Goal: Information Seeking & Learning: Learn about a topic

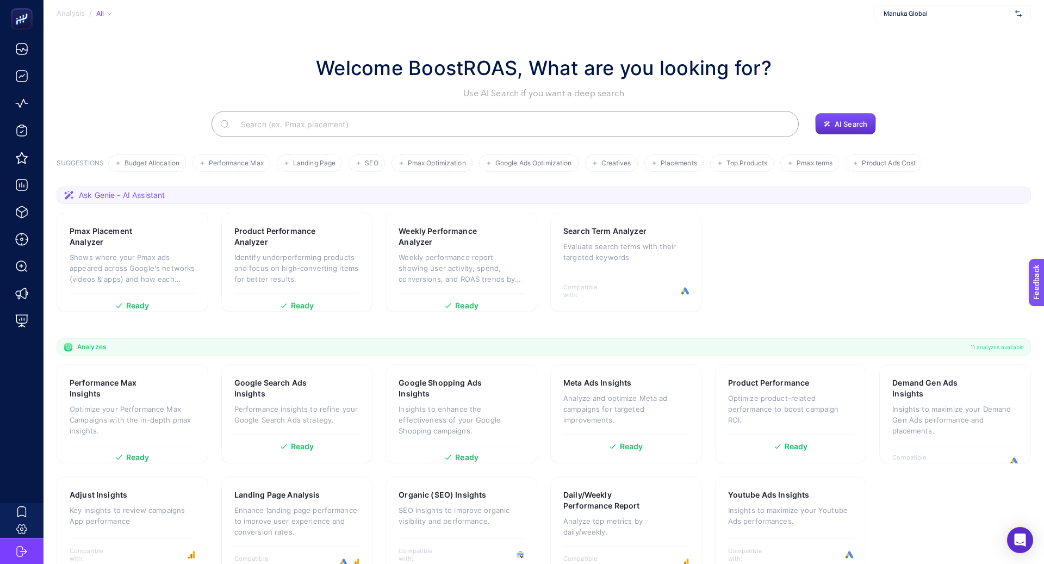
click at [909, 18] on div "Manuka Global" at bounding box center [952, 13] width 157 height 17
type input "kon"
click at [934, 36] on div "Konyalı Saat" at bounding box center [953, 35] width 156 height 17
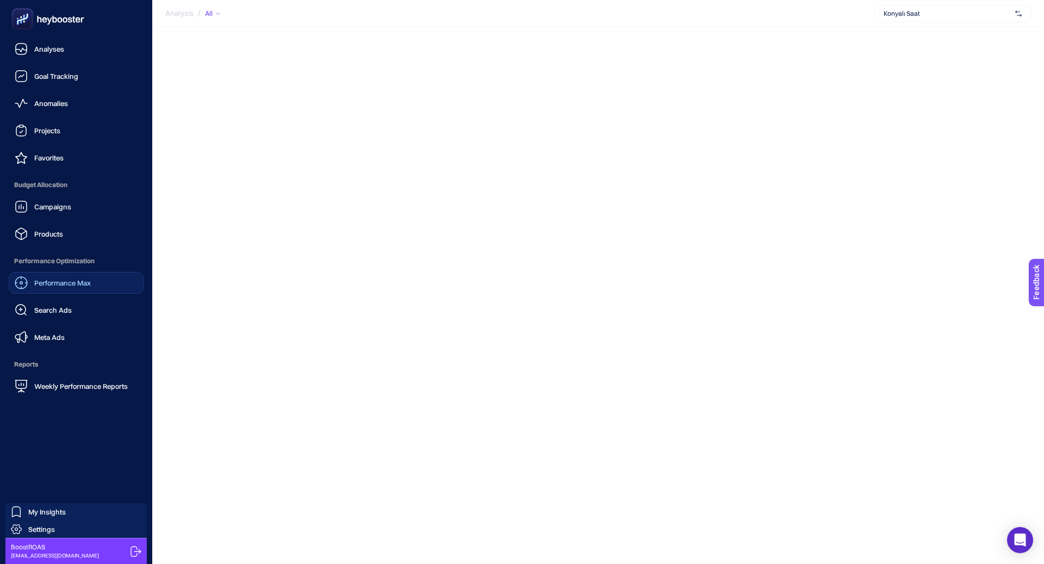
click at [63, 283] on span "Performance Max" at bounding box center [62, 282] width 57 height 9
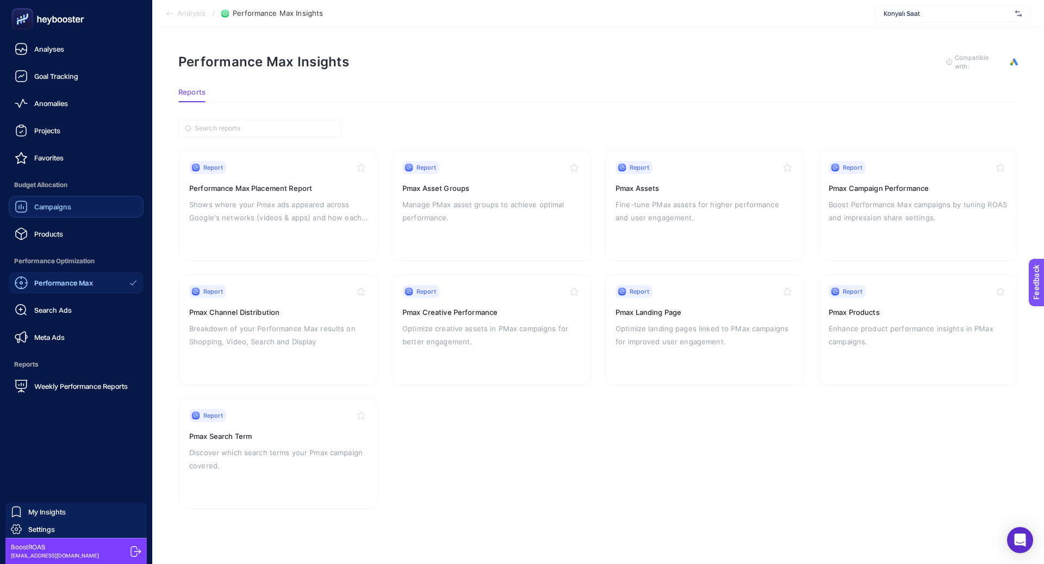
click at [45, 213] on link "Campaigns" at bounding box center [76, 207] width 135 height 22
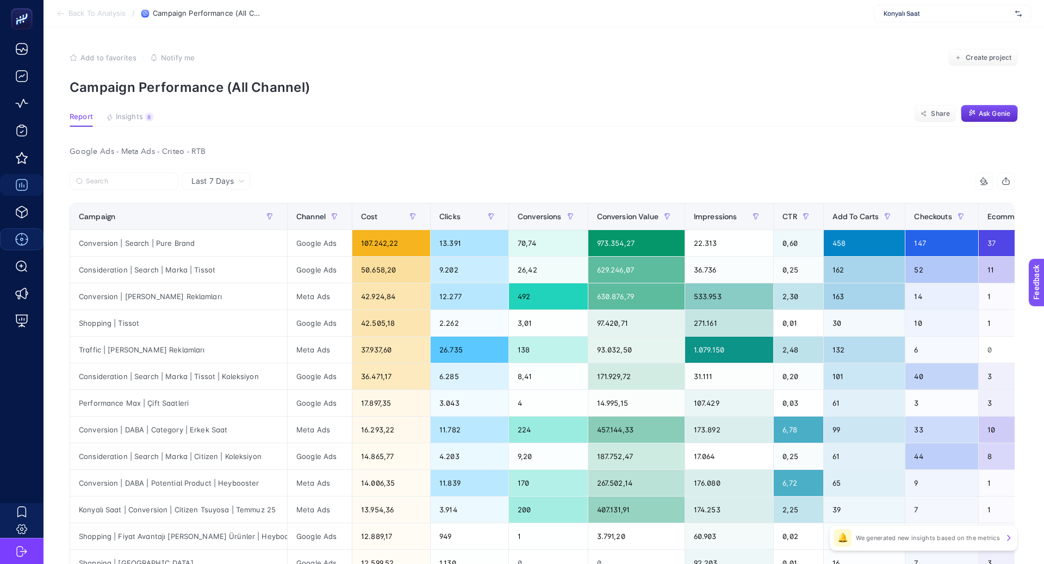
click at [198, 184] on span "Last 7 Days" at bounding box center [212, 181] width 42 height 11
click at [148, 185] on label at bounding box center [124, 180] width 109 height 17
click at [148, 185] on input "Search" at bounding box center [129, 181] width 86 height 8
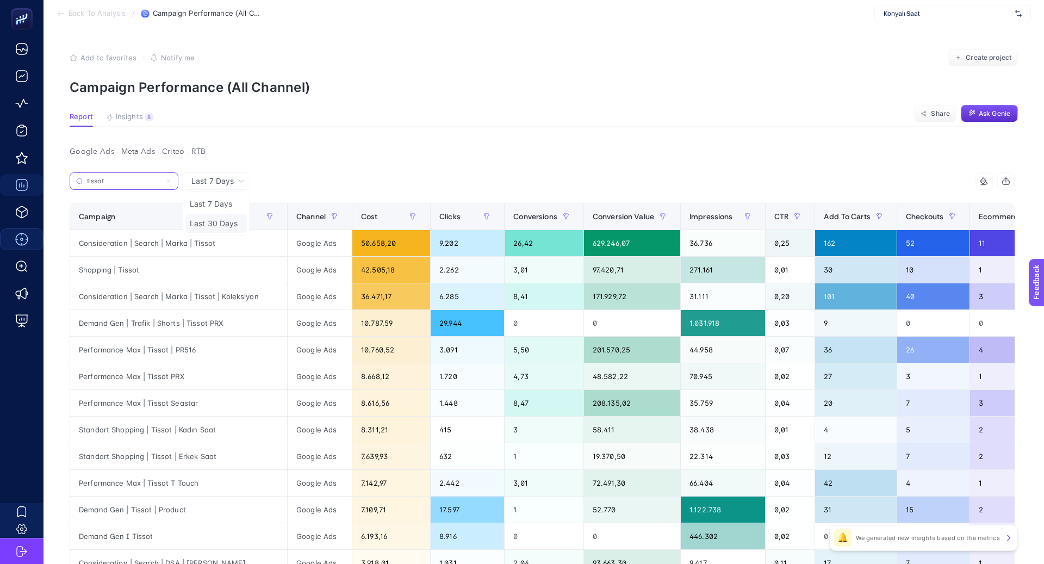
type input "tissot"
click at [206, 221] on li "Last 30 Days" at bounding box center [215, 224] width 61 height 20
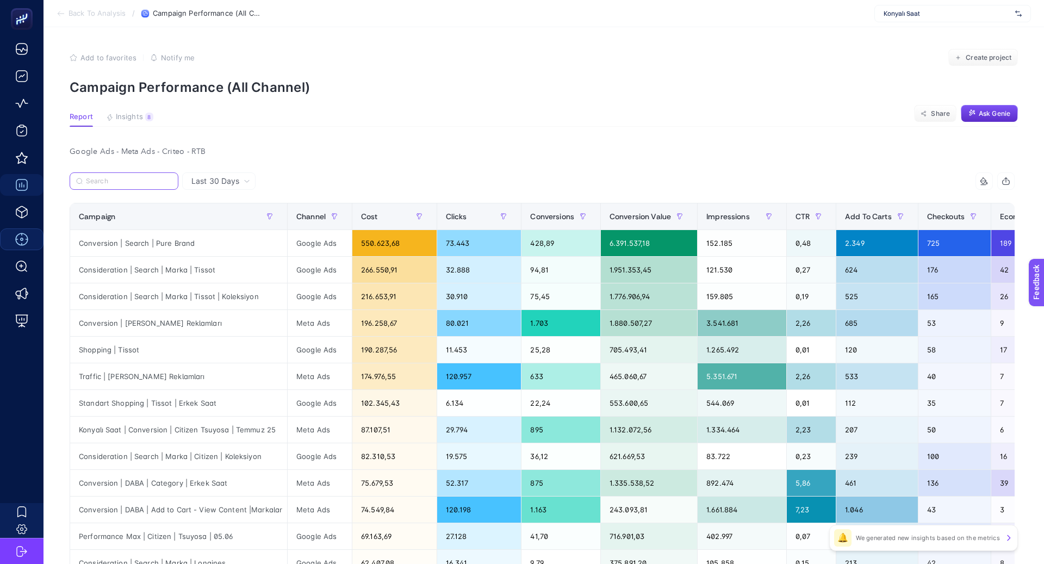
click at [122, 178] on input "Search" at bounding box center [129, 181] width 86 height 8
type input "y"
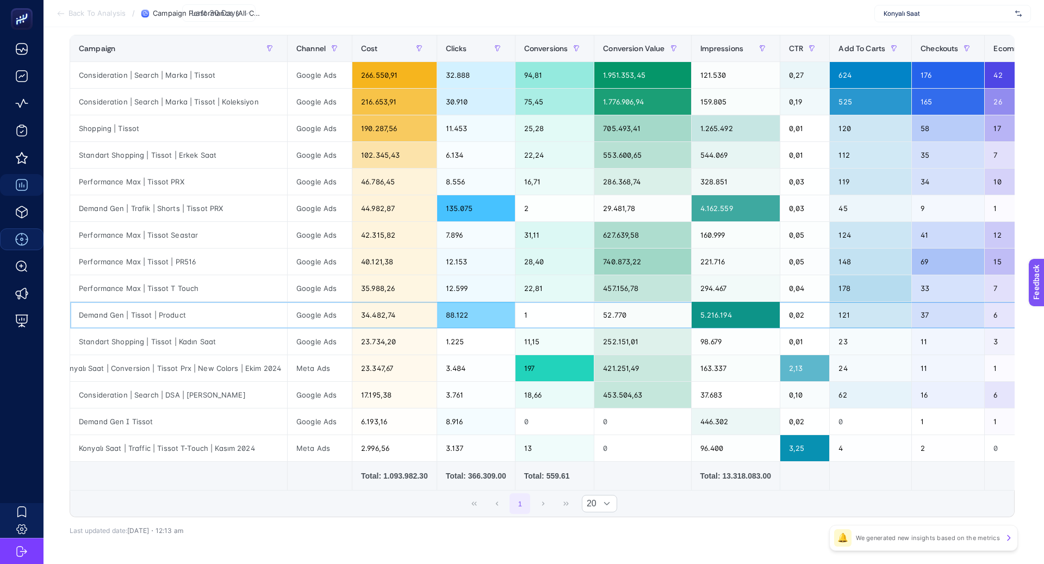
click at [170, 314] on div "Demand Gen | Tissot | Product" at bounding box center [178, 315] width 217 height 26
click at [169, 314] on div "Demand Gen | Tissot | Product" at bounding box center [178, 315] width 217 height 26
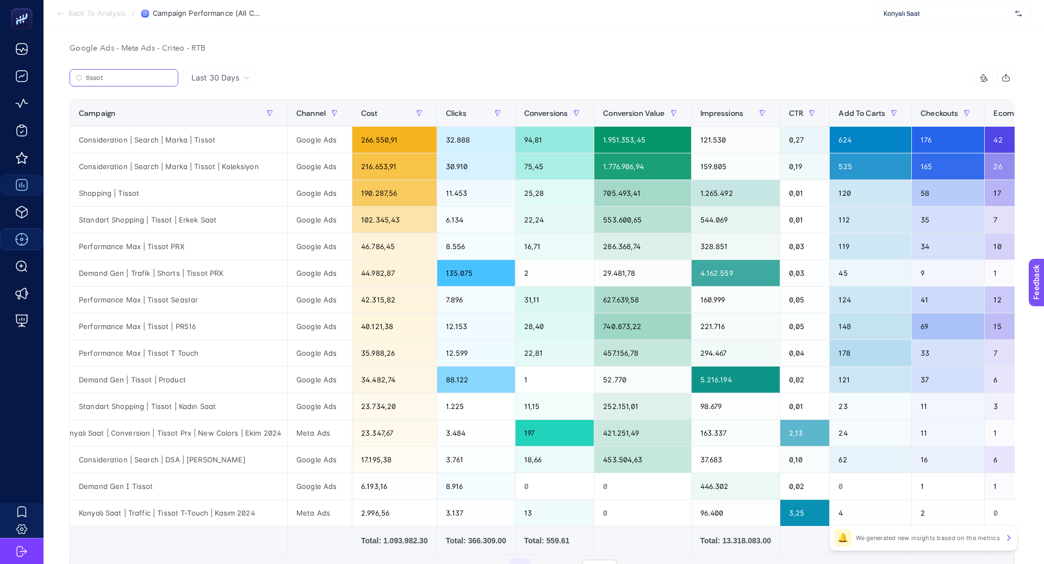
click at [148, 76] on input "tissot" at bounding box center [129, 78] width 86 height 8
click at [148, 76] on input "tissot" at bounding box center [124, 78] width 74 height 8
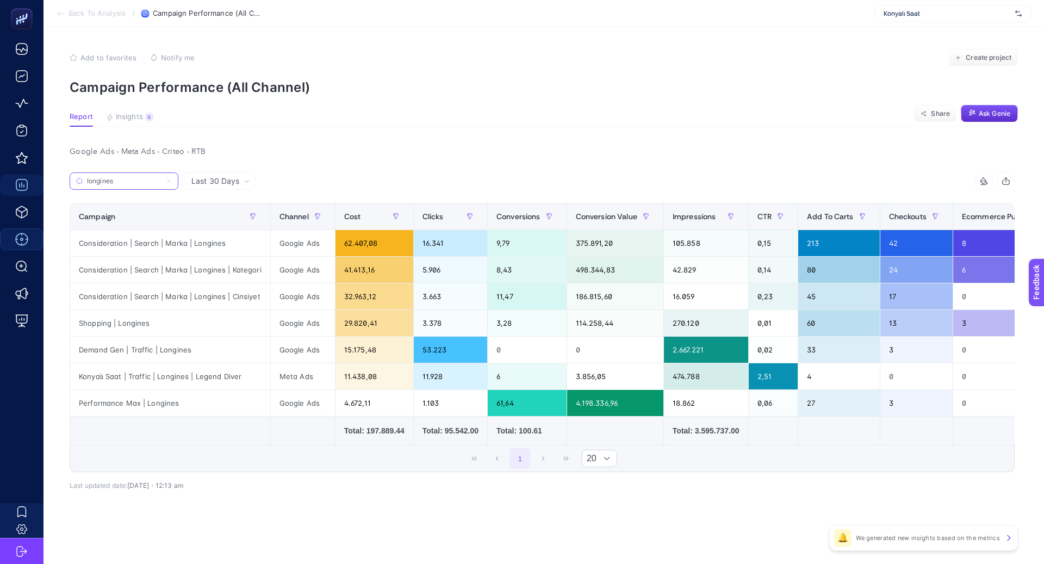
click at [134, 181] on input "longines" at bounding box center [124, 181] width 74 height 8
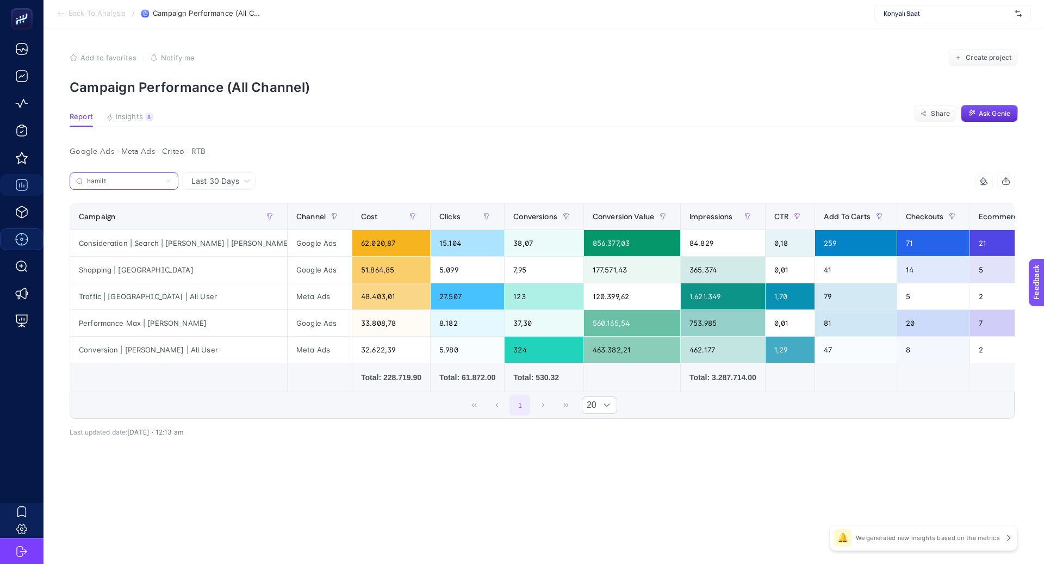
click at [147, 181] on input "hamilt" at bounding box center [124, 181] width 74 height 8
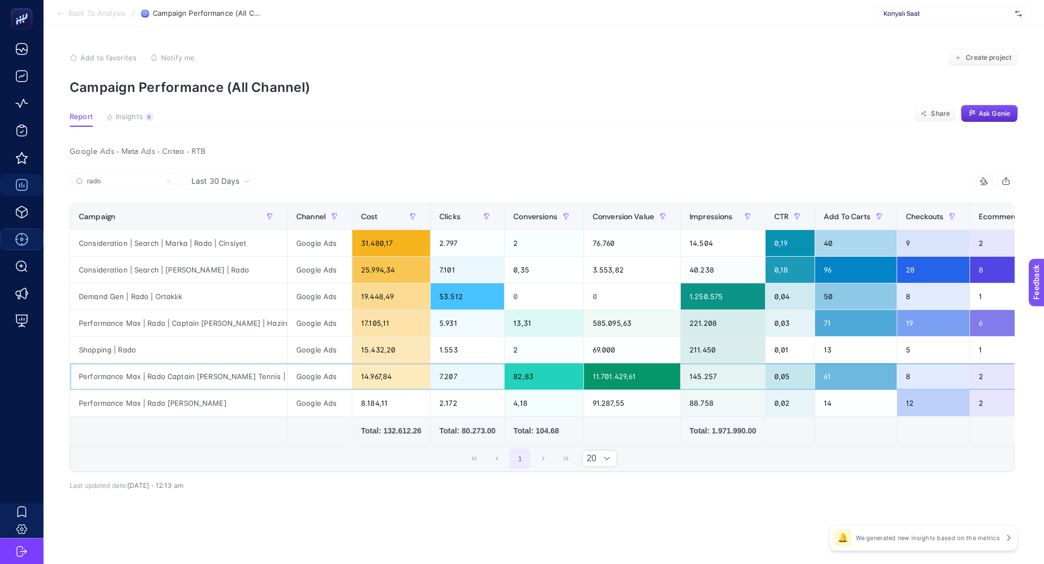
click at [258, 374] on div "Performance Max | Rado Captain [PERSON_NAME] Tennis | Ağustos'25" at bounding box center [178, 376] width 217 height 26
click at [166, 347] on div "Shopping | Rado" at bounding box center [178, 350] width 217 height 26
click at [145, 178] on input "rado" at bounding box center [129, 181] width 86 height 8
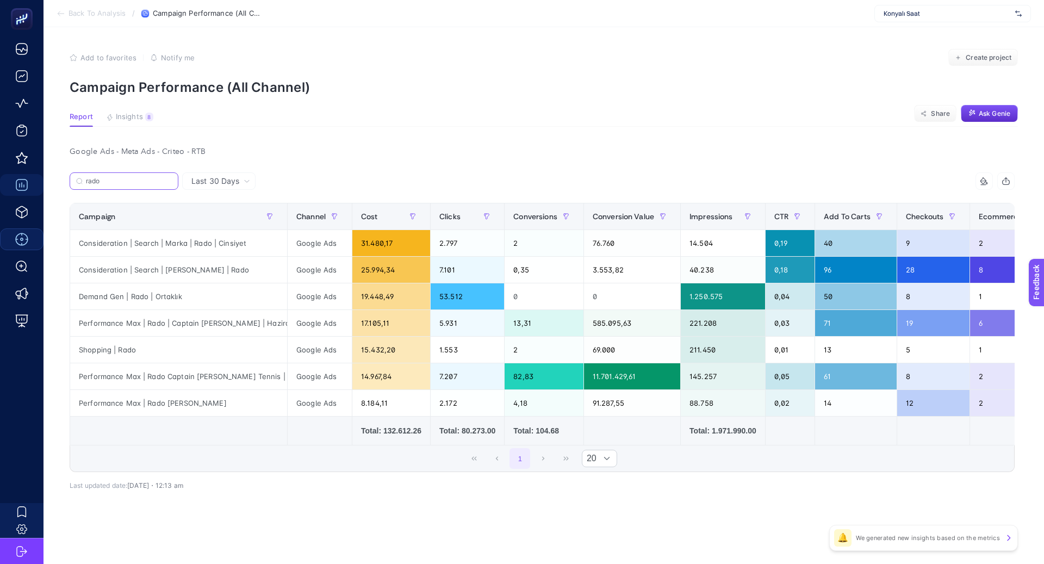
click at [145, 178] on input "rado" at bounding box center [129, 181] width 86 height 8
click at [145, 178] on input "rado" at bounding box center [124, 181] width 74 height 8
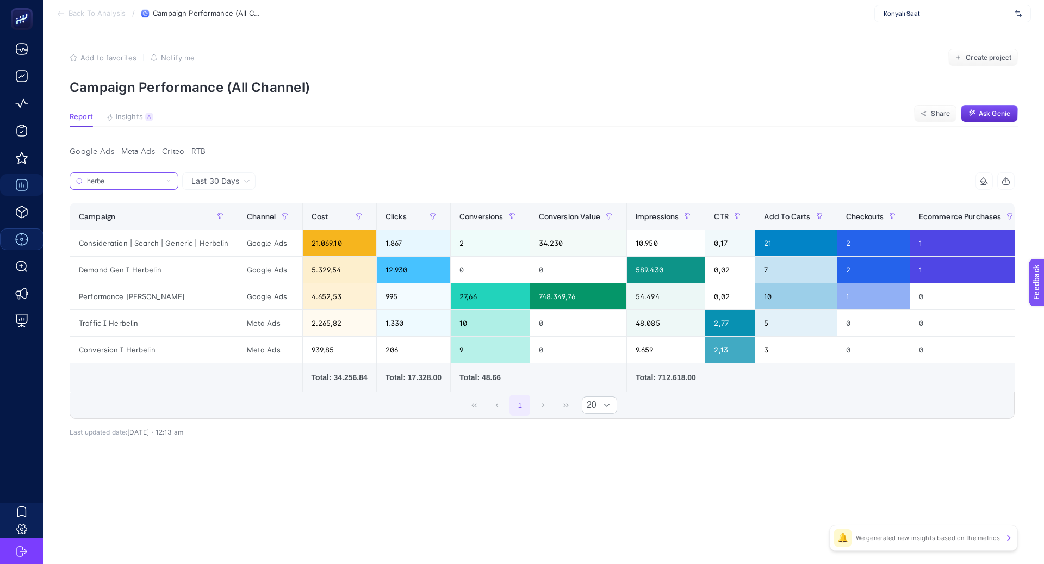
click at [136, 177] on input "herbe" at bounding box center [124, 181] width 74 height 8
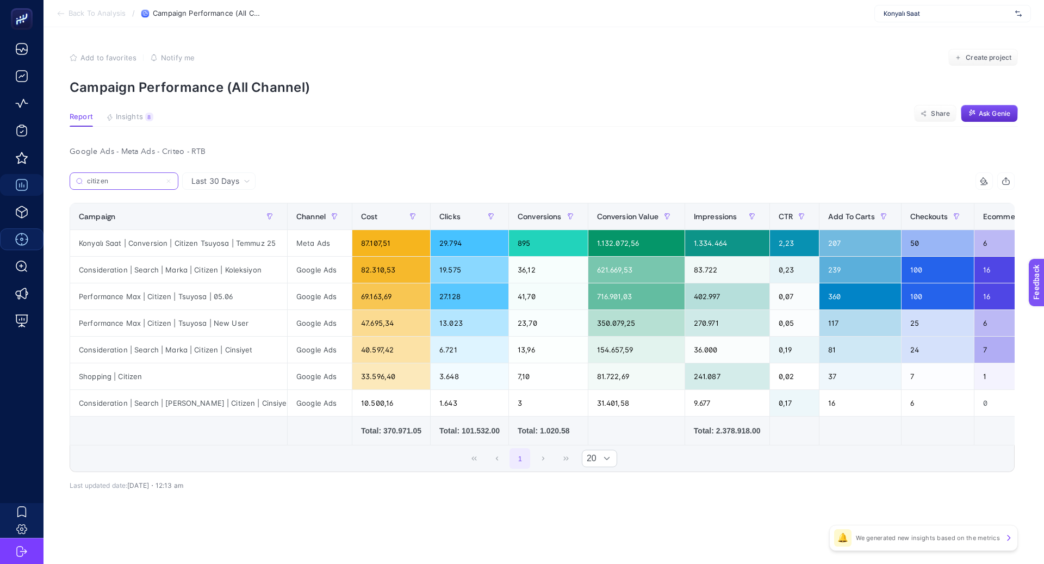
type input "citizen"
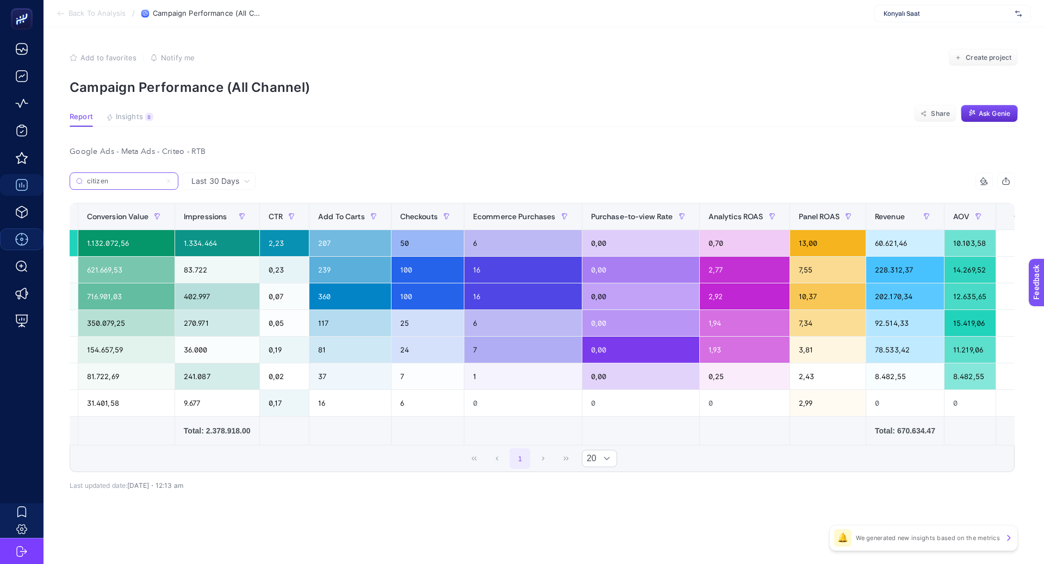
scroll to position [0, 540]
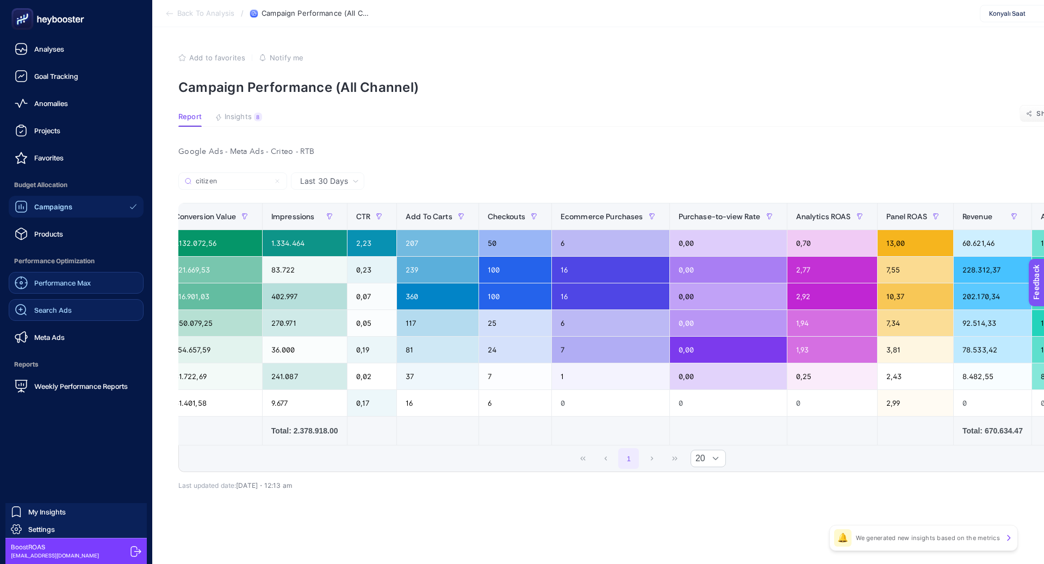
click at [59, 310] on span "Search Ads" at bounding box center [53, 310] width 38 height 9
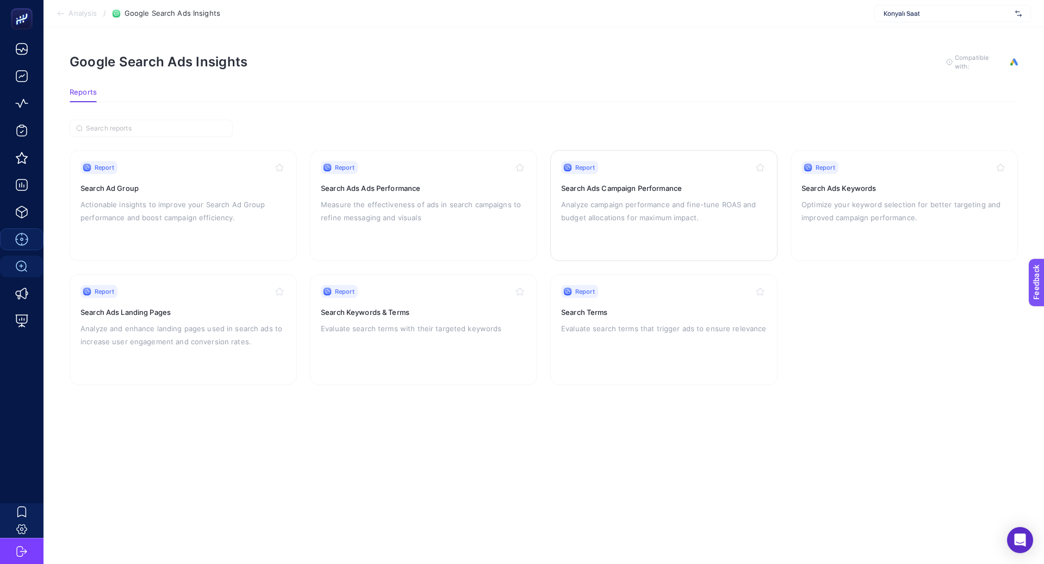
click at [654, 209] on p "Analyze campaign performance and fine-tune ROAS and budget allocations for maxi…" at bounding box center [664, 211] width 206 height 26
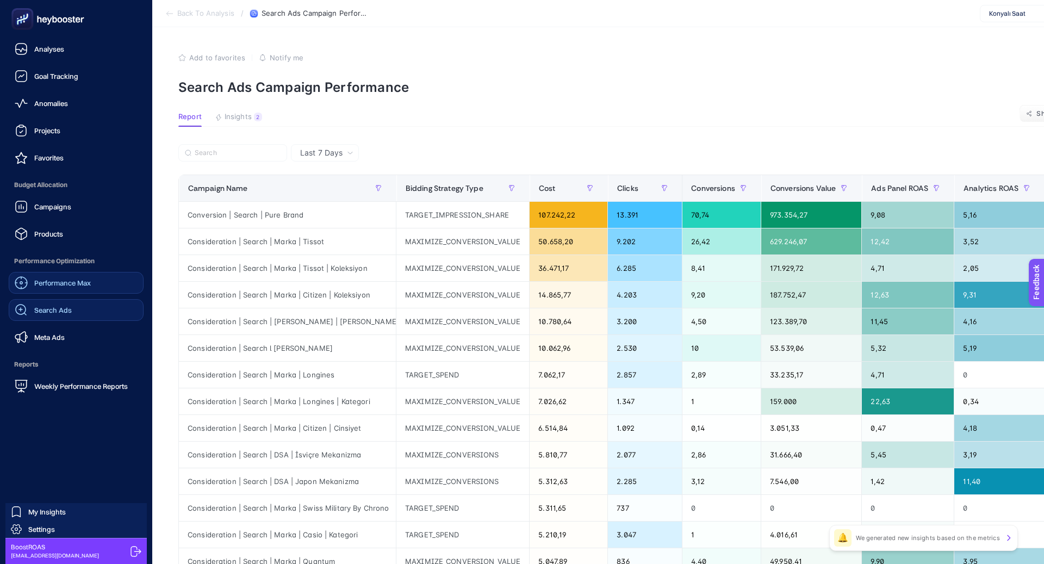
click at [61, 309] on span "Search Ads" at bounding box center [53, 310] width 38 height 9
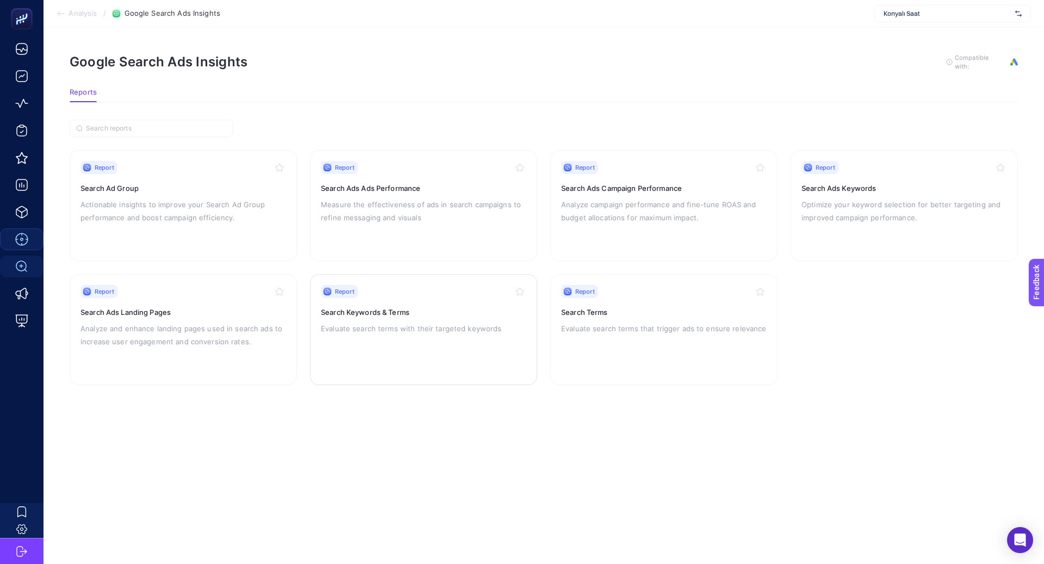
click at [401, 311] on h3 "Search Keywords & Terms" at bounding box center [424, 312] width 206 height 11
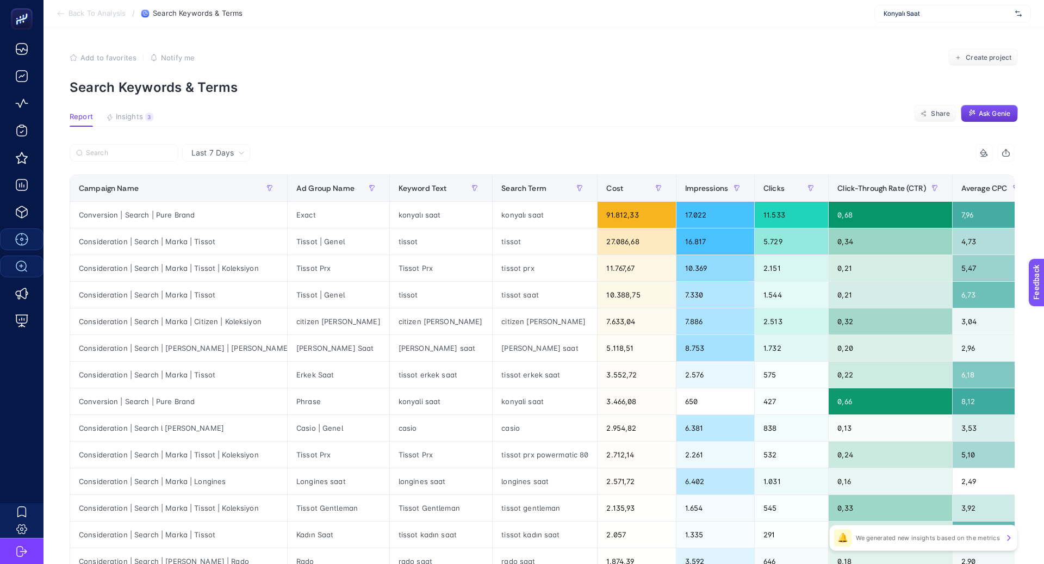
click at [989, 111] on span "Ask Genie" at bounding box center [995, 113] width 32 height 9
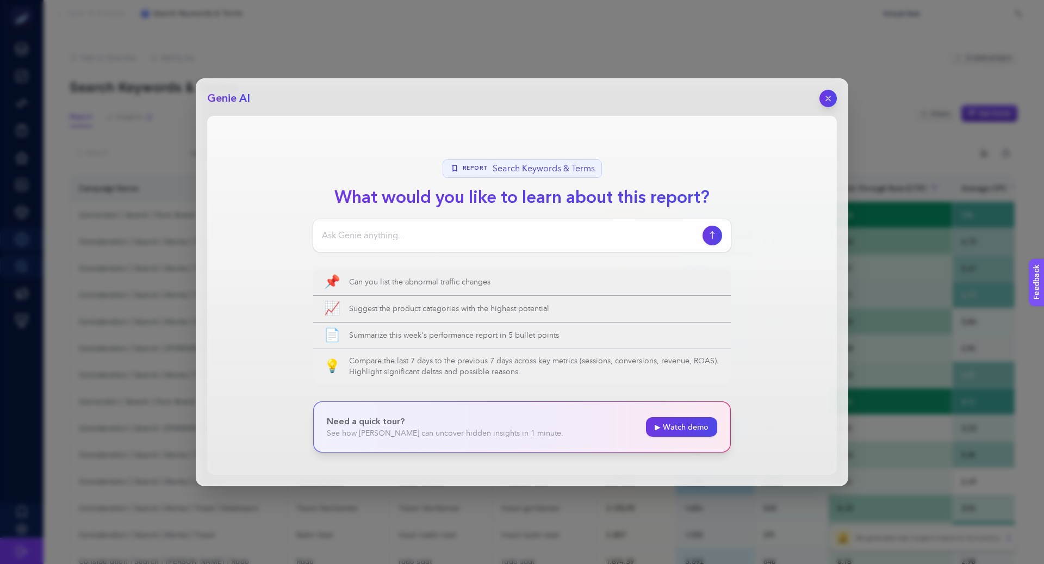
click at [817, 105] on header "Genie AI" at bounding box center [522, 98] width 630 height 17
click at [826, 98] on icon "button" at bounding box center [828, 98] width 9 height 9
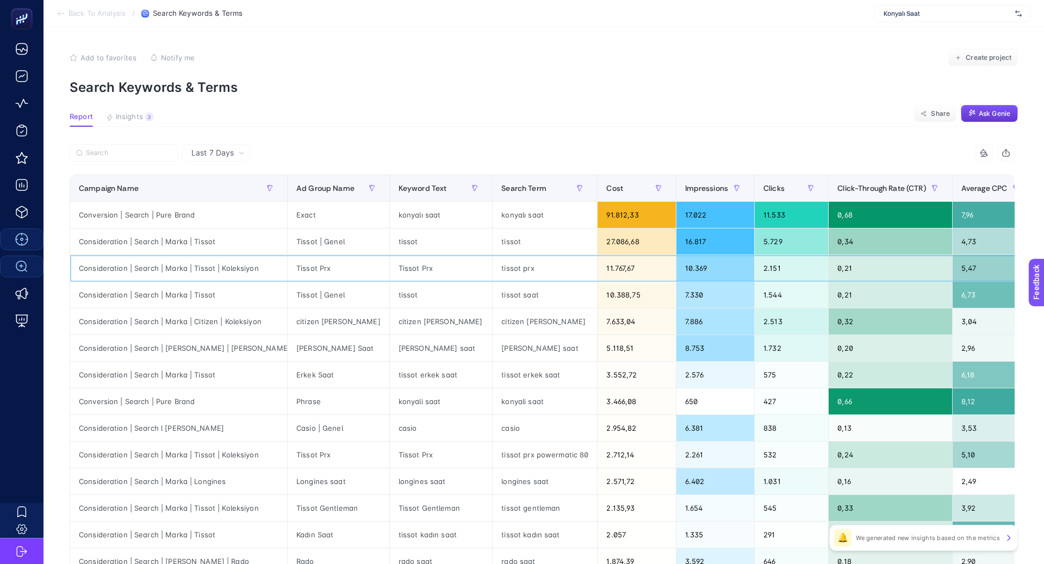
click at [229, 270] on div "Consideration | Search | Marka | Tissot | Koleksiyon" at bounding box center [178, 268] width 217 height 26
click at [229, 269] on div "Consideration | Search | Marka | Tissot | Koleksiyon" at bounding box center [178, 268] width 217 height 26
copy tr "Consideration | Search | Marka | Tissot | Koleksiyon"
click at [147, 153] on input "Search" at bounding box center [129, 153] width 86 height 8
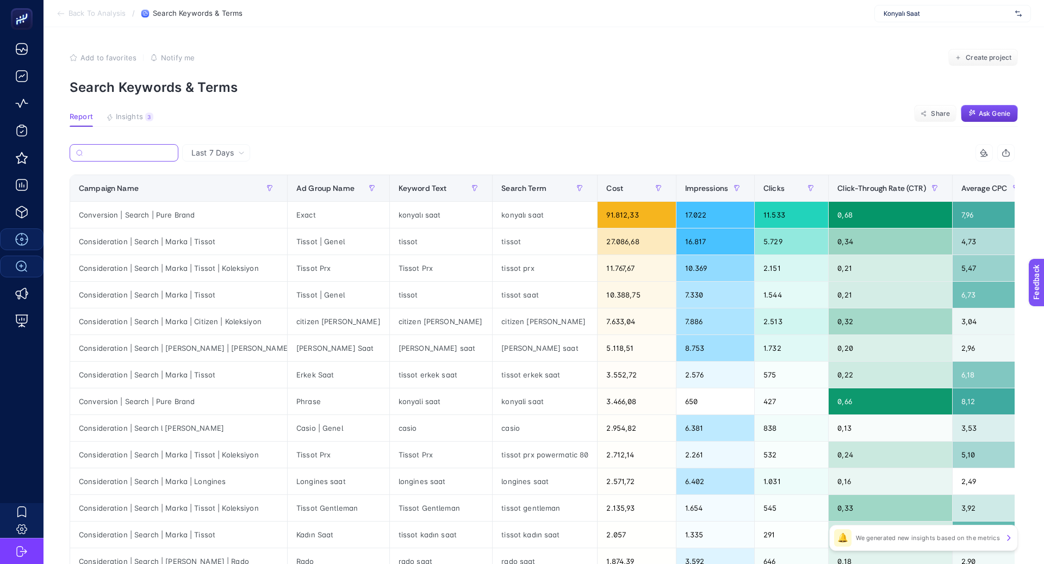
paste input "Consideration | Search | Marka | Tissot | Koleksiyon"
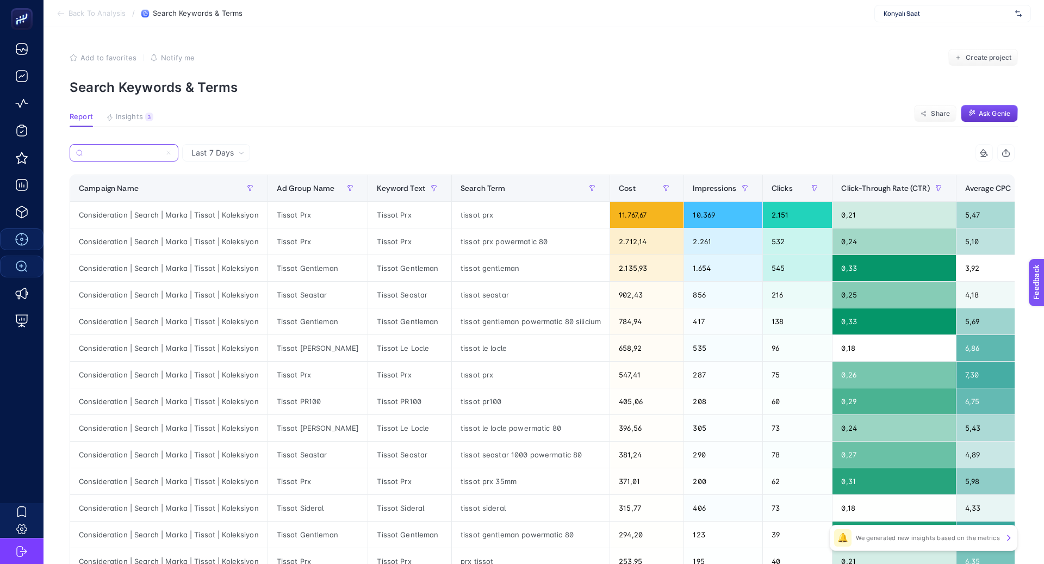
type input "Consideration | Search | Marka | Tissot | Koleksiyon"
click at [170, 151] on icon at bounding box center [168, 153] width 7 height 7
click at [161, 151] on input "Consideration | Search | Marka | Tissot | Koleksiyon" at bounding box center [124, 153] width 74 height 8
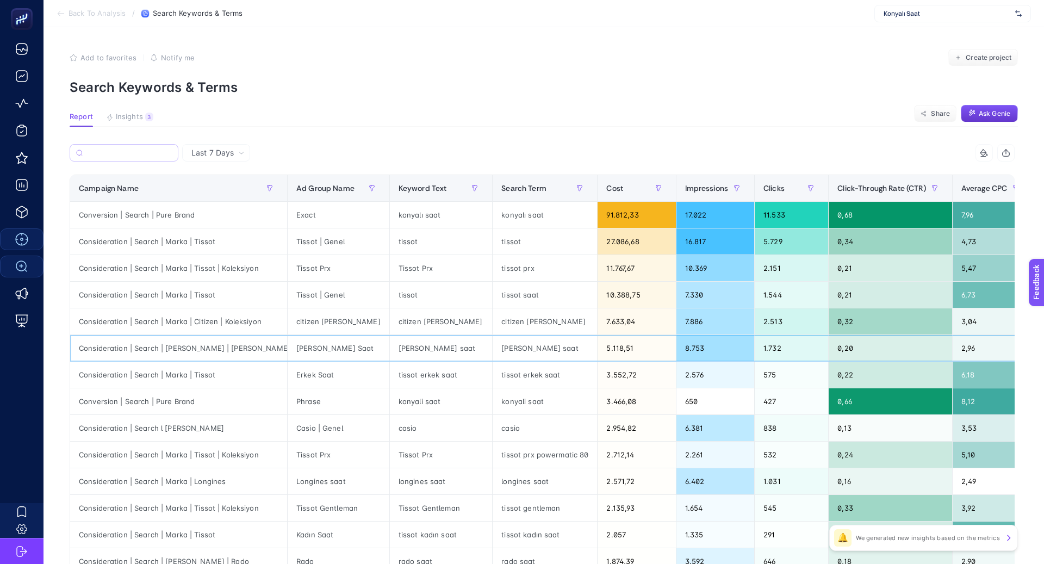
click at [200, 345] on div "Consideration | Search | [PERSON_NAME] | [PERSON_NAME]" at bounding box center [178, 348] width 217 height 26
click at [190, 315] on div "Consideration | Search | Marka | Citizen | Koleksiyon" at bounding box center [178, 321] width 217 height 26
click at [189, 315] on div "Consideration | Search | Marka | Citizen | Koleksiyon" at bounding box center [178, 321] width 217 height 26
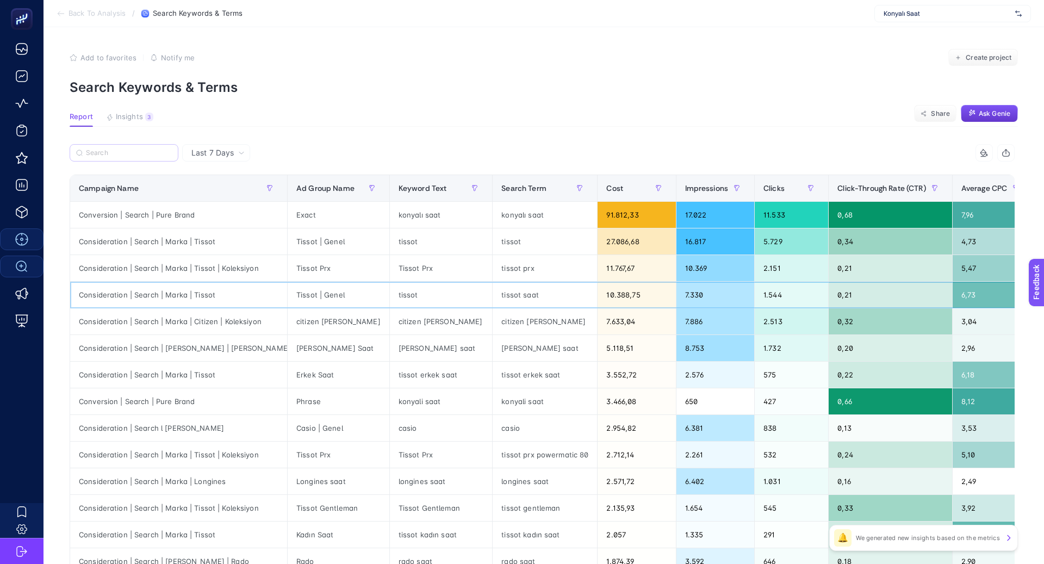
click at [185, 288] on div "Consideration | Search | Marka | Tissot" at bounding box center [178, 295] width 217 height 26
copy tr "Consideration | Search | Marka | Tissot"
click at [149, 159] on label at bounding box center [124, 152] width 109 height 17
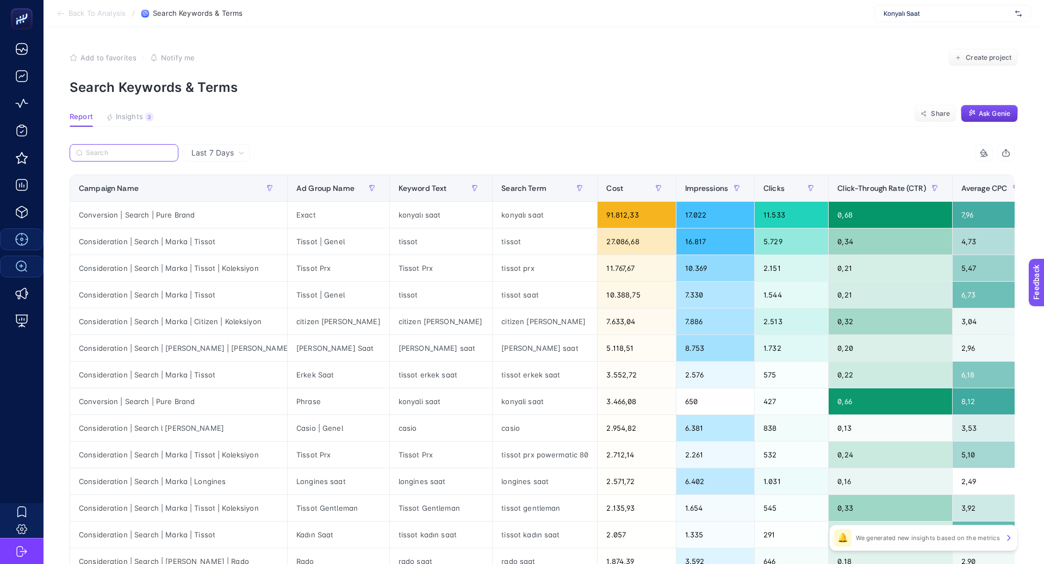
click at [149, 157] on input "Search" at bounding box center [129, 153] width 86 height 8
paste input "Consideration | Search | Marka | Tissot"
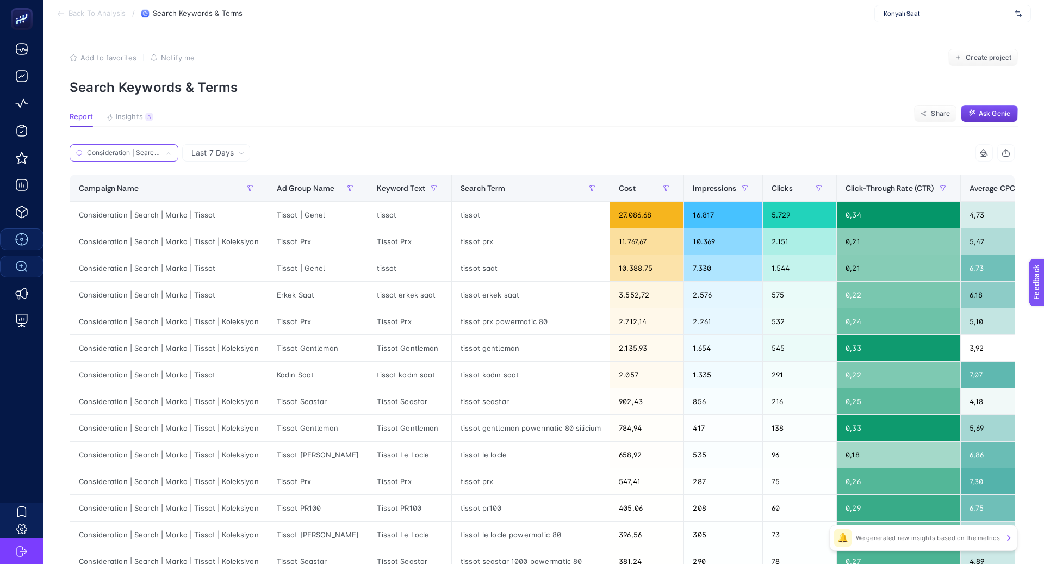
scroll to position [0, 47]
type input "Consideration | Search | Marka | Tissot"
click at [169, 154] on icon at bounding box center [168, 153] width 7 height 7
click at [161, 154] on input "Consideration | Search | Marka | Tissot" at bounding box center [124, 153] width 74 height 8
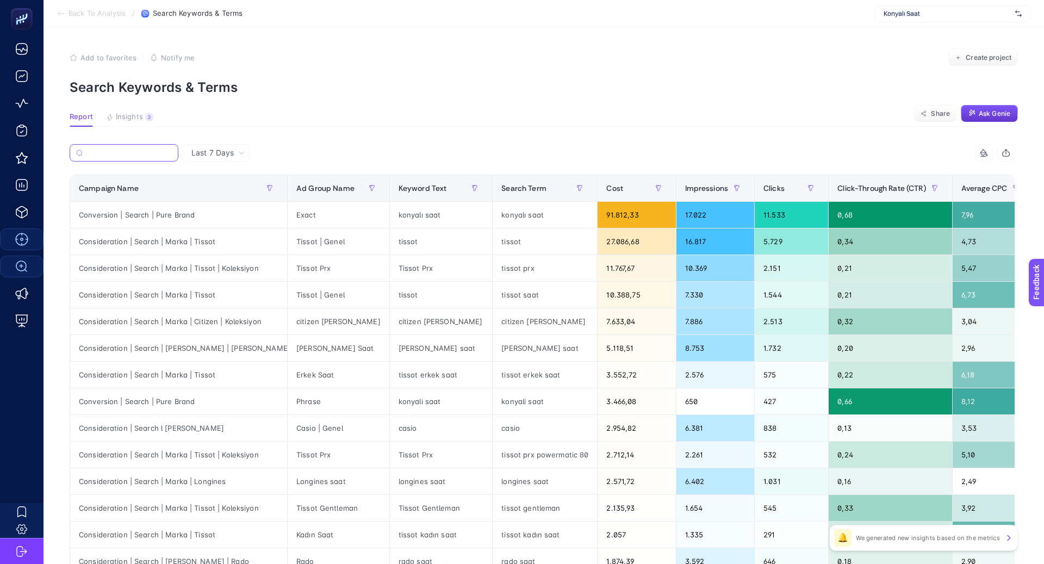
scroll to position [0, 0]
click at [173, 347] on div "Consideration | Search | [PERSON_NAME] | [PERSON_NAME]" at bounding box center [178, 348] width 217 height 26
click at [173, 348] on div "Consideration | Search | [PERSON_NAME] | [PERSON_NAME]" at bounding box center [178, 348] width 217 height 26
copy tr "Consideration | Search | [PERSON_NAME] | [PERSON_NAME]"
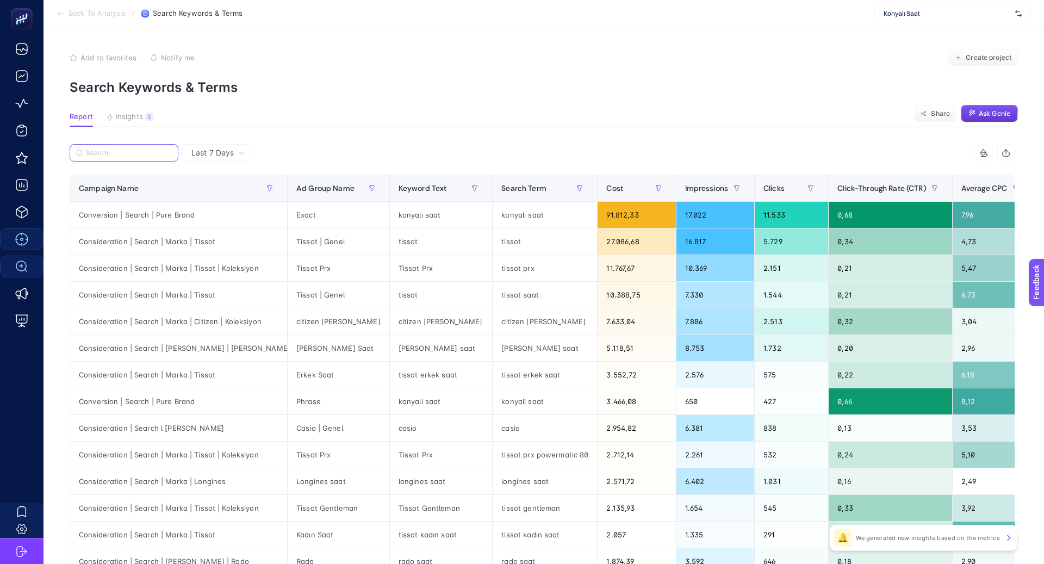
click at [140, 157] on label at bounding box center [124, 152] width 109 height 17
click at [140, 157] on input "Search" at bounding box center [129, 153] width 86 height 8
paste input "Consideration | Search | [PERSON_NAME] | [PERSON_NAME]"
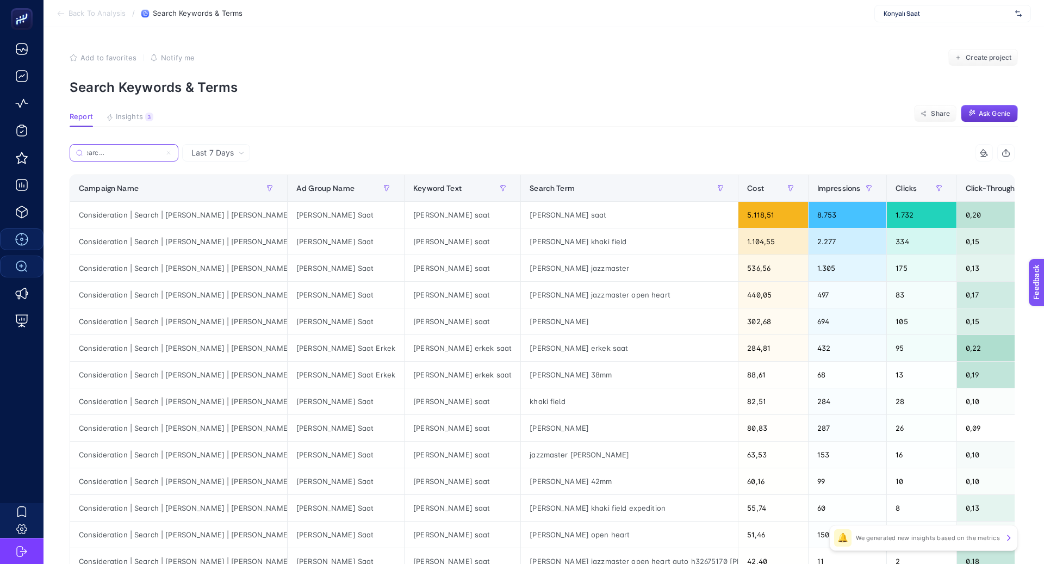
type input "Consideration | Search | [PERSON_NAME] | [PERSON_NAME]"
click at [169, 156] on icon at bounding box center [168, 153] width 7 height 7
click at [161, 156] on input "Consideration | Search | [PERSON_NAME] | [PERSON_NAME]" at bounding box center [124, 153] width 74 height 8
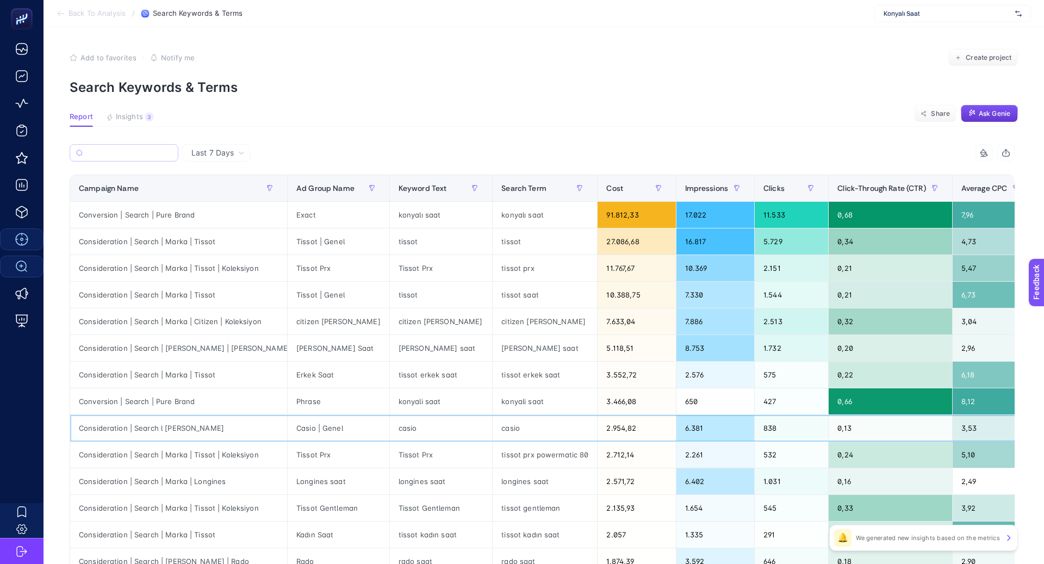
click at [182, 424] on div "Consideration | Search l [PERSON_NAME]" at bounding box center [178, 428] width 217 height 26
copy tr "Consideration | Search l [PERSON_NAME]"
click at [160, 152] on input "Search" at bounding box center [129, 153] width 86 height 8
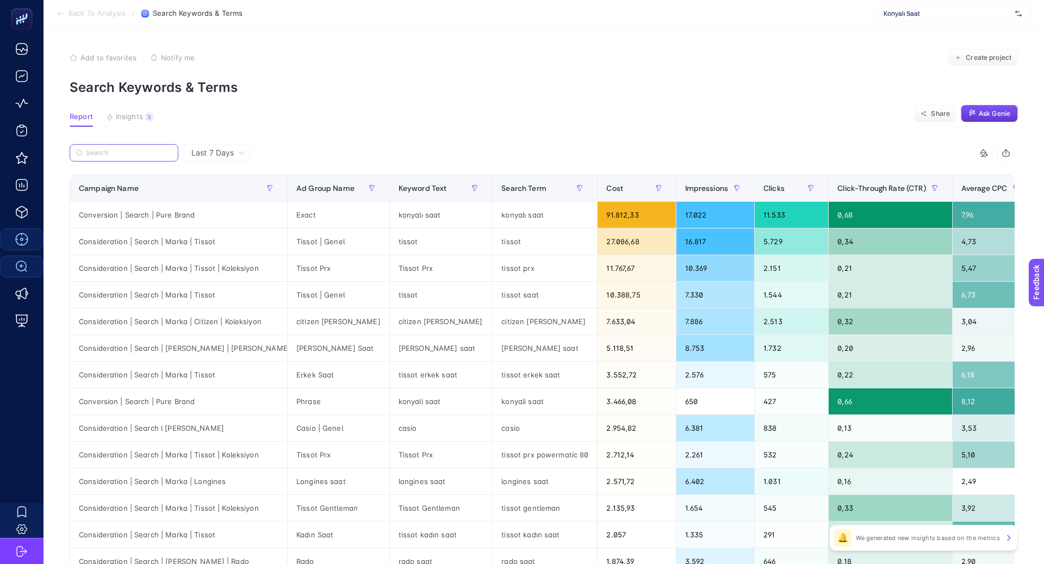
paste input "Consideration | Search l [PERSON_NAME]"
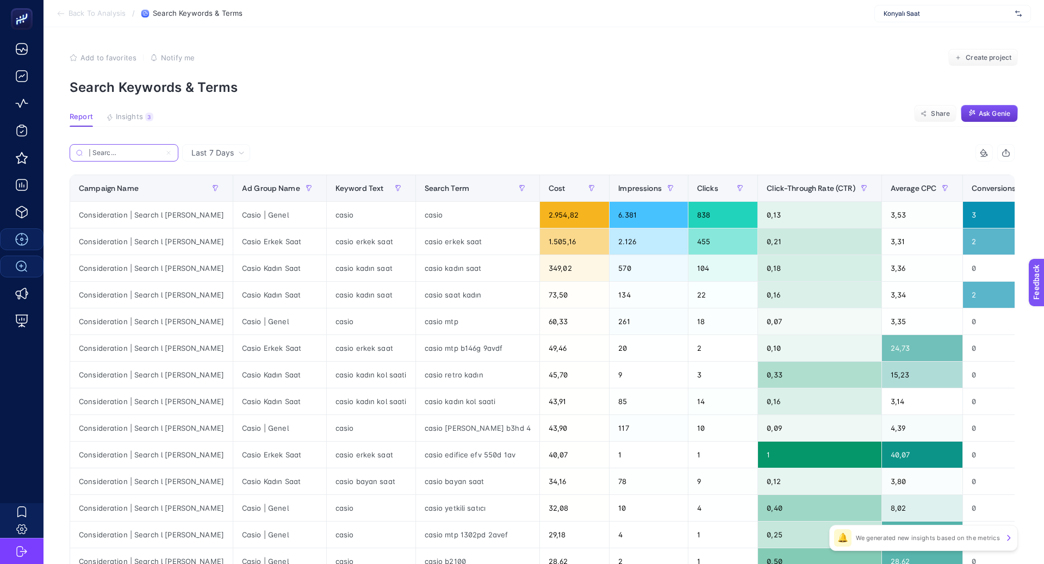
type input "Consideration | Search l [PERSON_NAME]"
click at [168, 153] on icon at bounding box center [168, 152] width 3 height 3
click at [161, 153] on input "Consideration | Search l [PERSON_NAME]" at bounding box center [124, 153] width 74 height 8
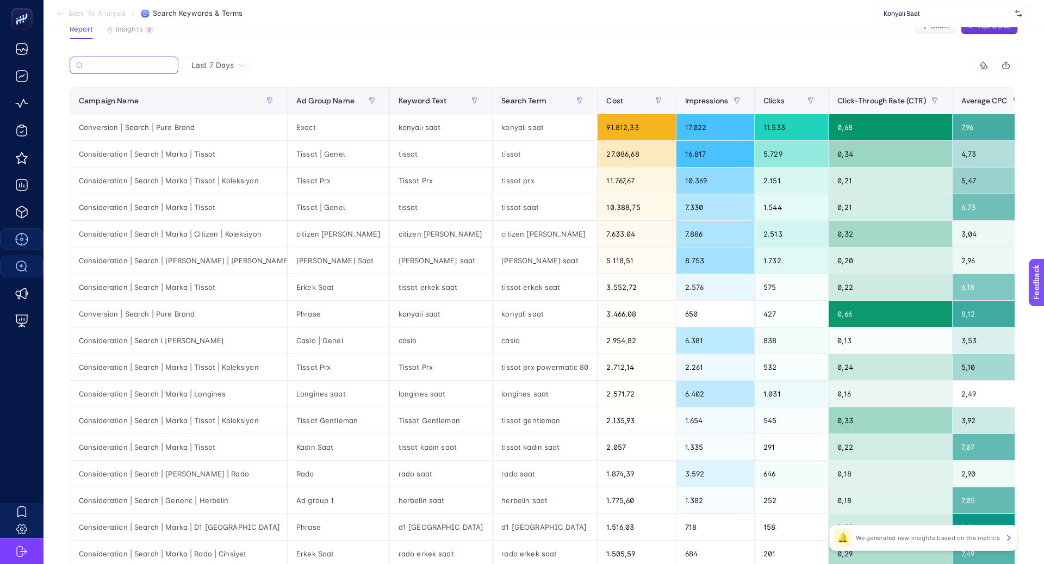
scroll to position [92, 0]
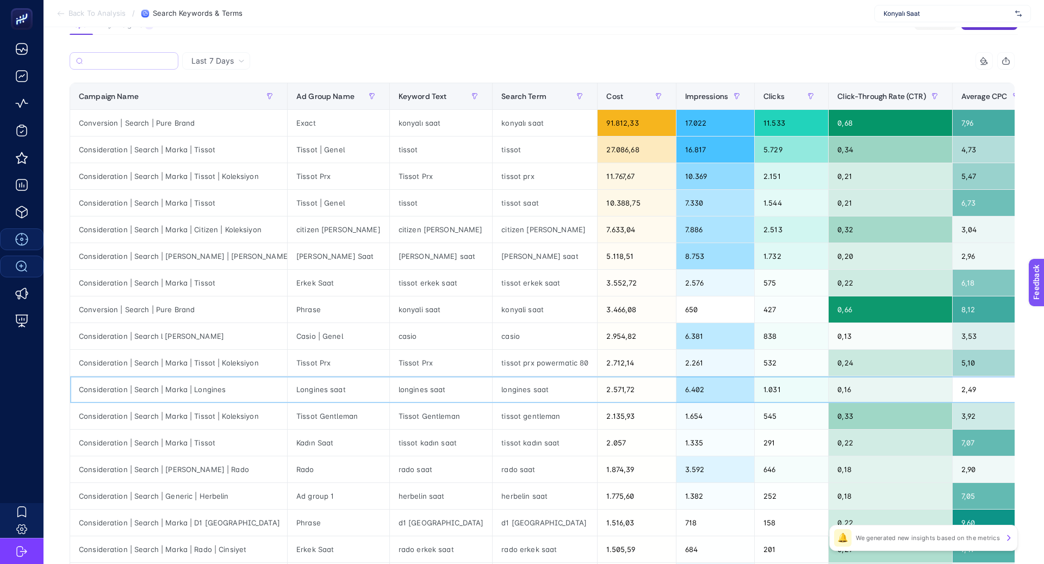
click at [207, 388] on div "Consideration | Search | Marka | Longines" at bounding box center [178, 389] width 217 height 26
copy tr "Consideration | Search | Marka | Longines"
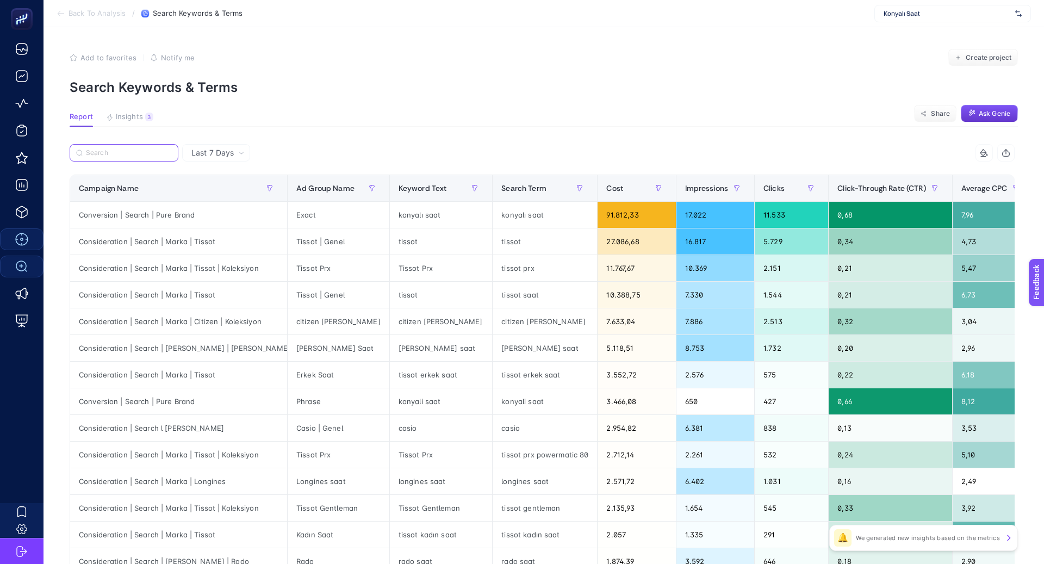
click at [127, 156] on input "Search" at bounding box center [129, 153] width 86 height 8
paste input "Consideration | Search | Marka | Longines"
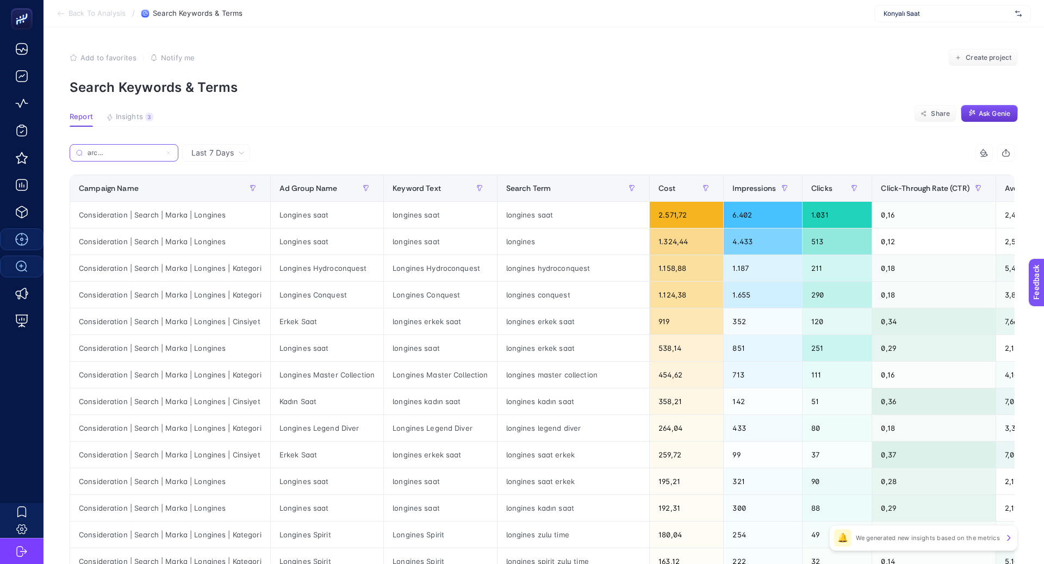
type input "Consideration | Search | Marka | Longines"
click at [167, 147] on label "Consideration | Search | Marka | Longines" at bounding box center [124, 152] width 109 height 17
click at [161, 149] on input "Consideration | Search | Marka | Longines" at bounding box center [124, 153] width 74 height 8
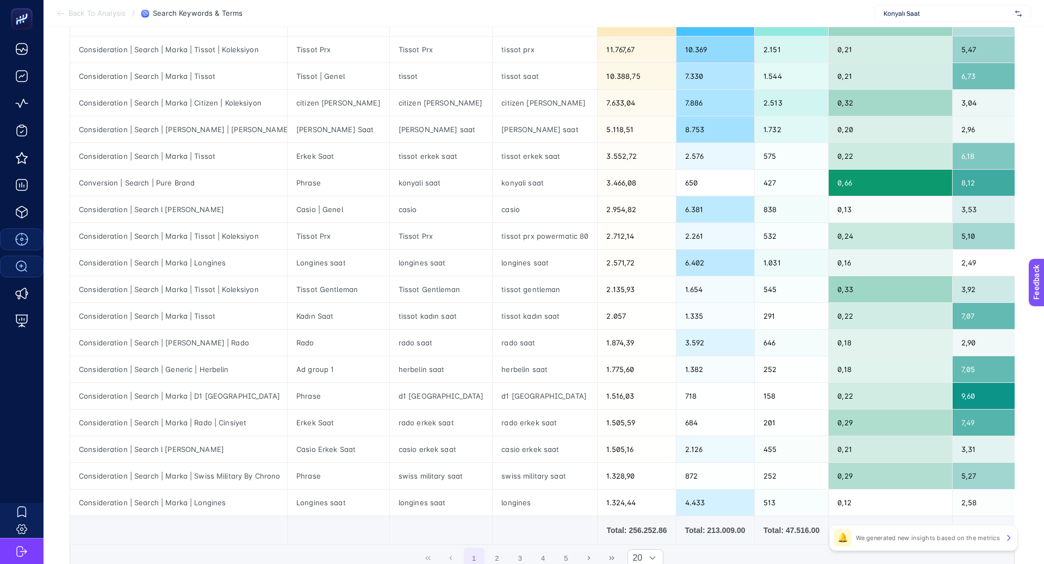
scroll to position [220, 0]
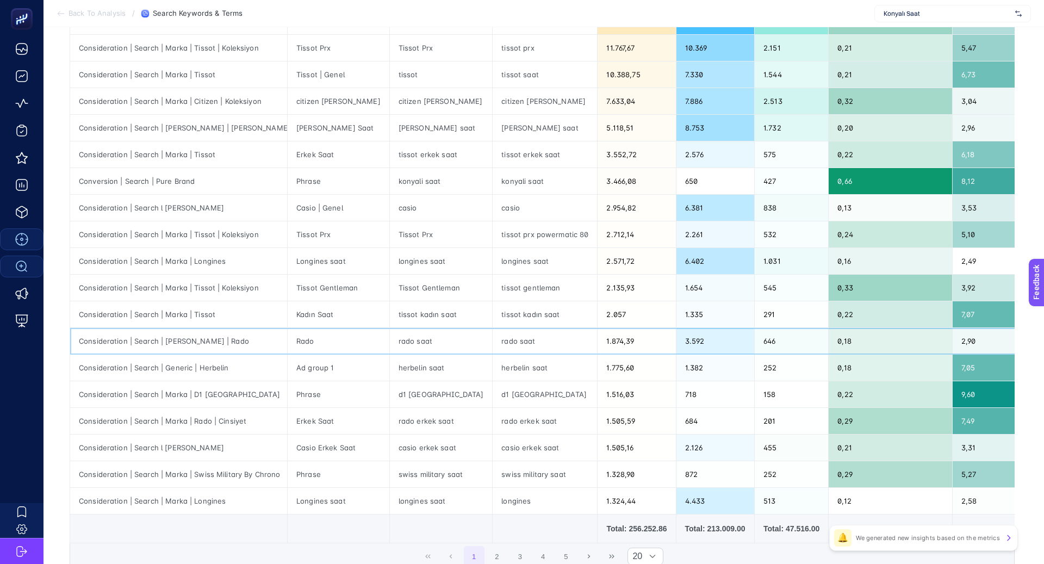
click at [191, 338] on div "Consideration | Search | [PERSON_NAME] | Rado" at bounding box center [178, 341] width 217 height 26
copy tr "Consideration | Search | [PERSON_NAME] | Rado"
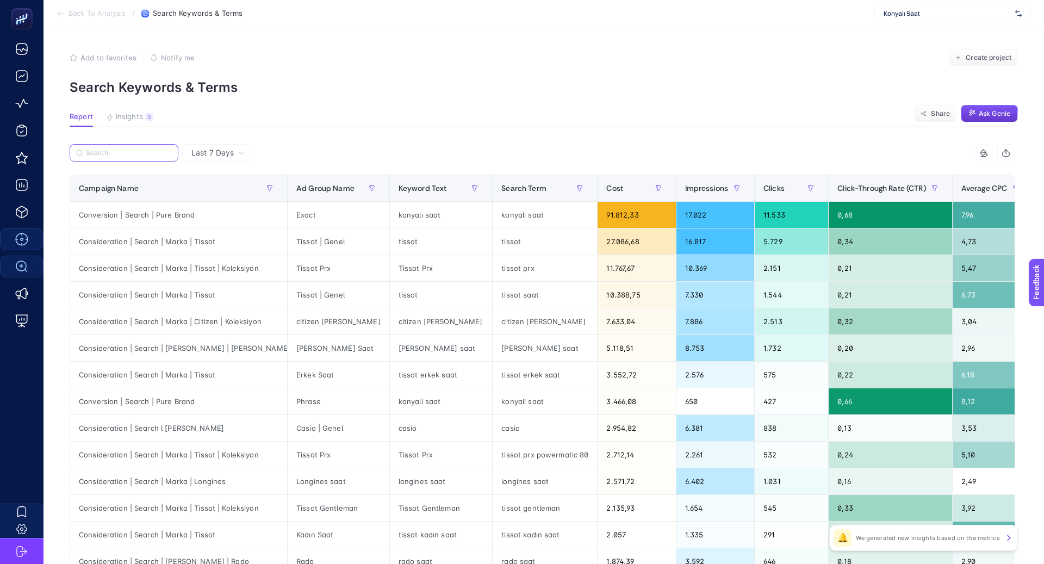
click at [135, 154] on input "Search" at bounding box center [129, 153] width 86 height 8
paste input "Consideration | Search | [PERSON_NAME] | Rado"
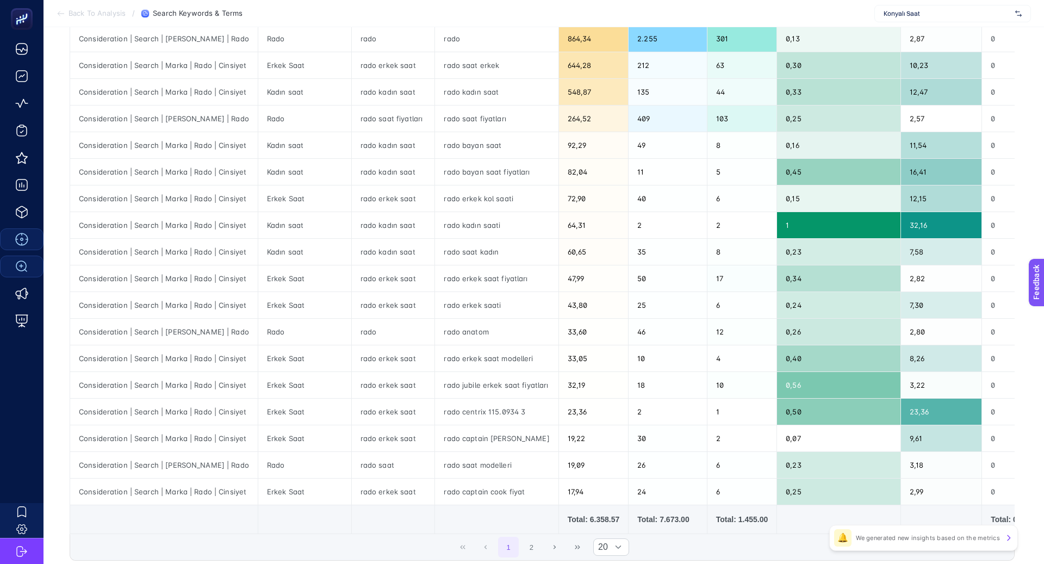
scroll to position [272, 0]
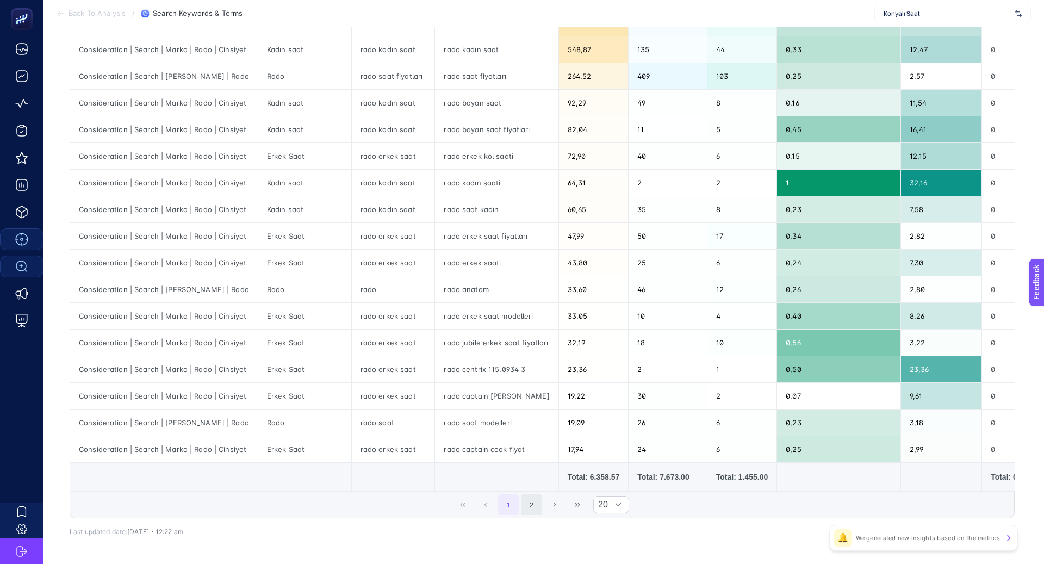
type input "Consideration | Search | [PERSON_NAME] | Rado"
click at [527, 494] on button "2" at bounding box center [532, 504] width 21 height 21
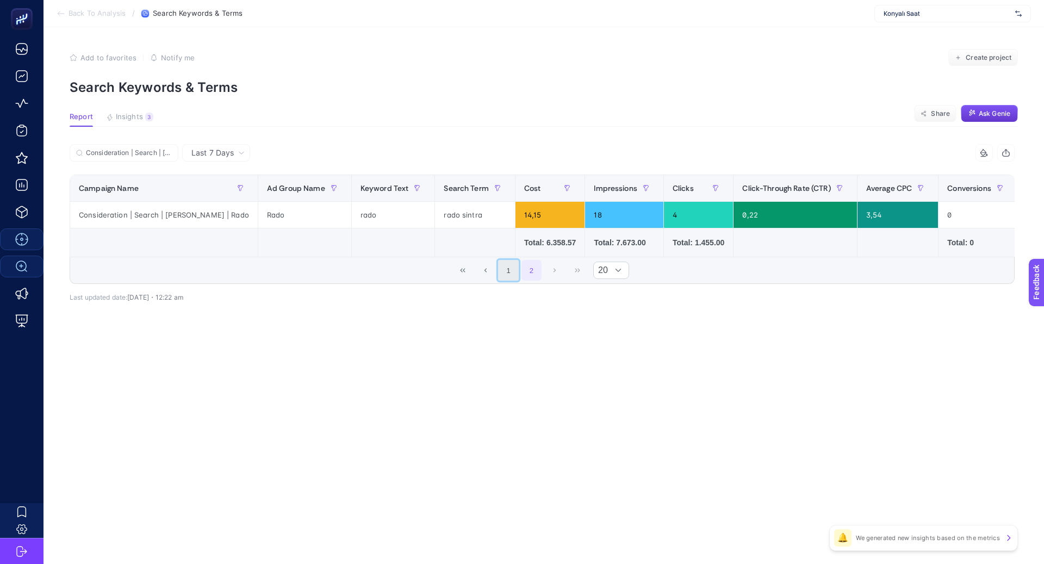
click at [513, 269] on button "1" at bounding box center [508, 270] width 21 height 21
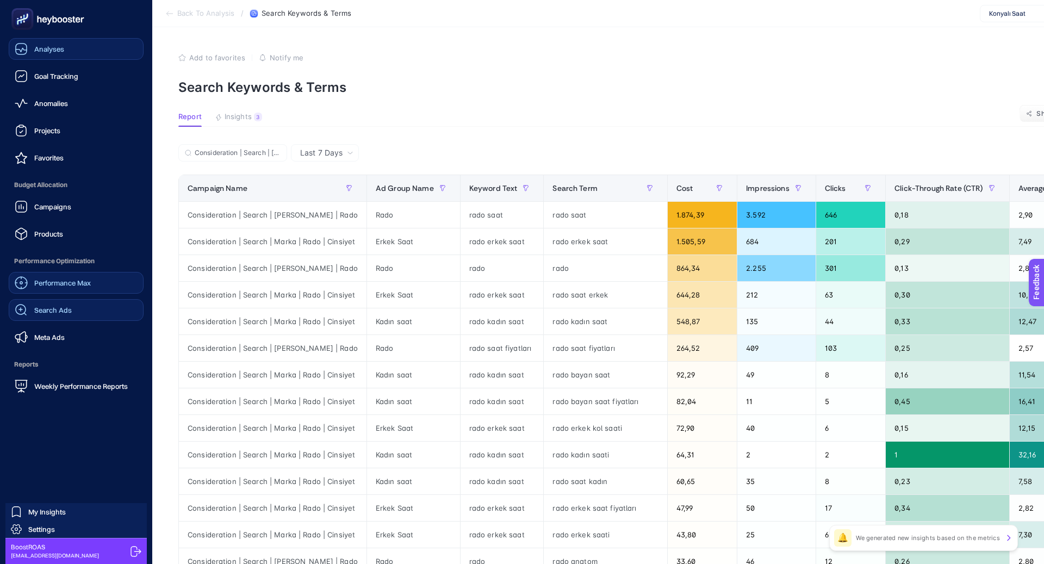
click at [70, 52] on link "Analyses" at bounding box center [76, 49] width 135 height 22
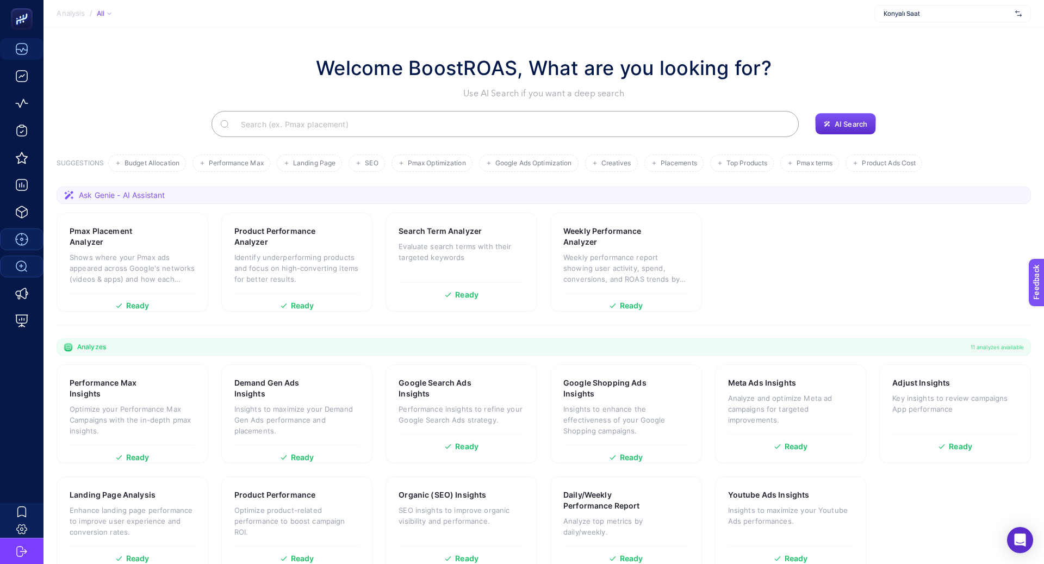
click at [330, 127] on input "Search" at bounding box center [511, 124] width 558 height 30
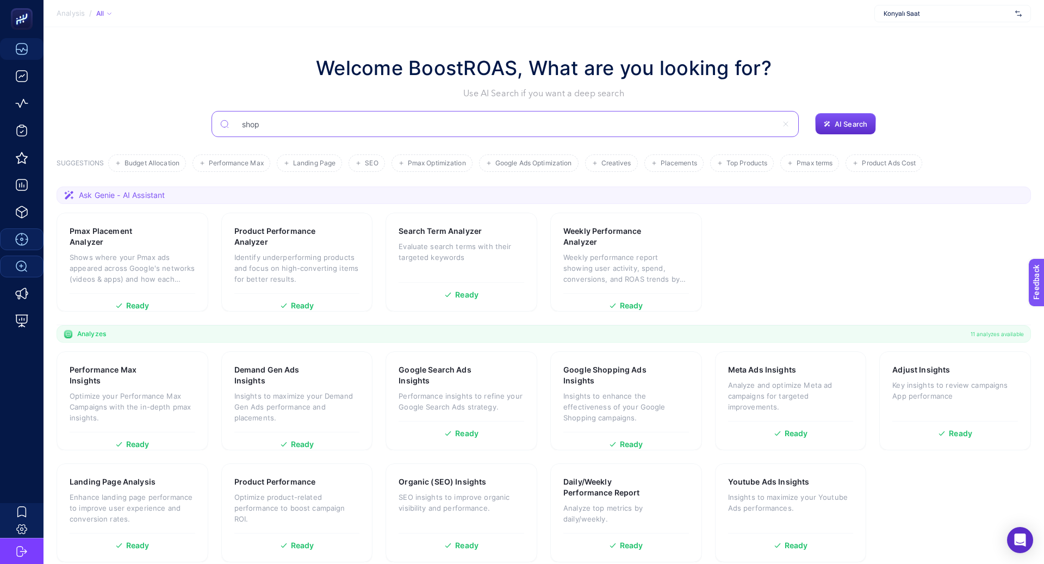
type input "shop"
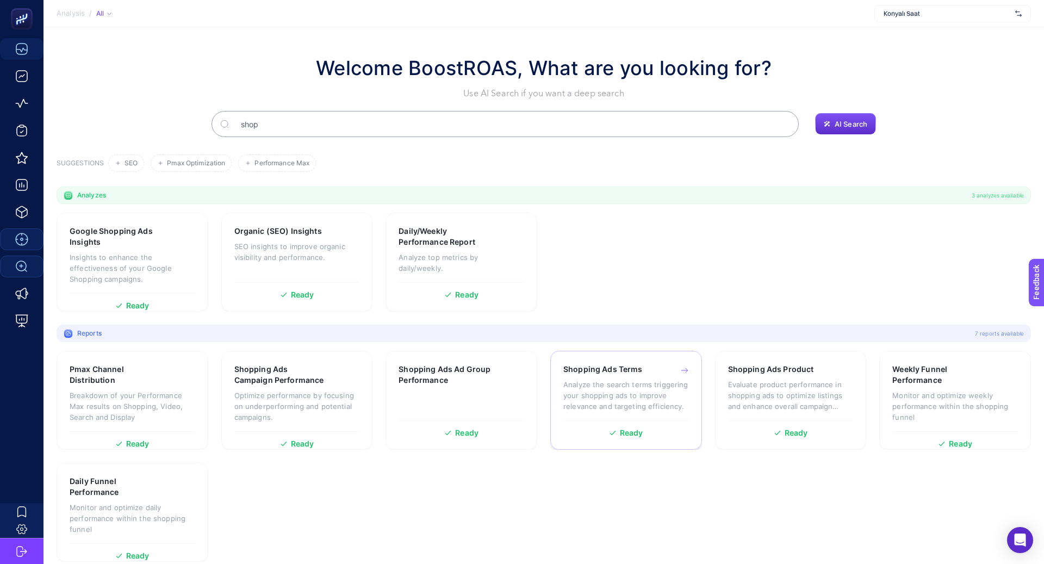
click at [655, 402] on p "Analyze the search terms triggering your shopping ads to improve relevance and …" at bounding box center [626, 395] width 126 height 33
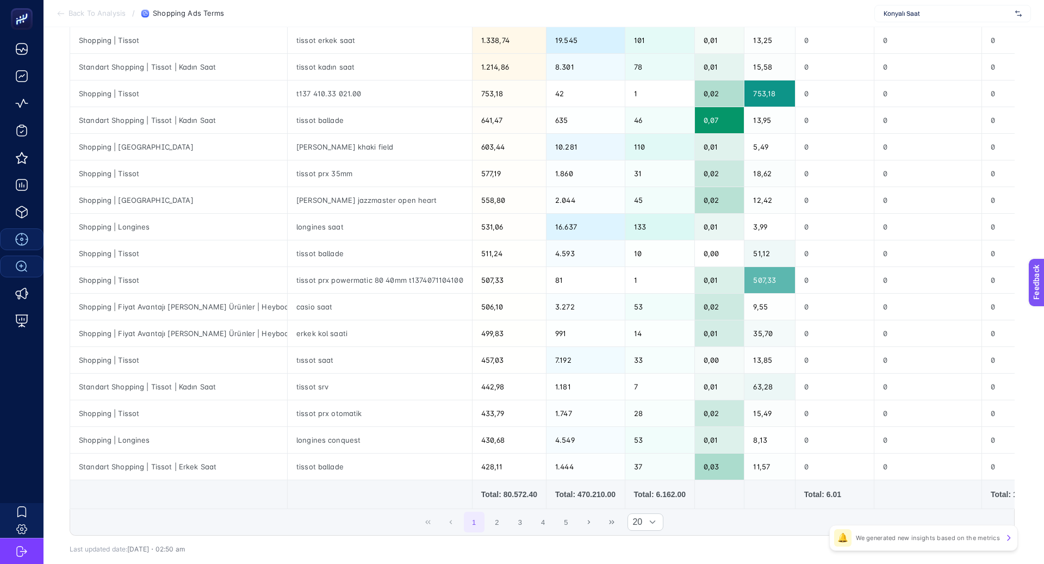
scroll to position [253, 0]
click at [293, 331] on div "erkek kol saati" at bounding box center [380, 334] width 184 height 26
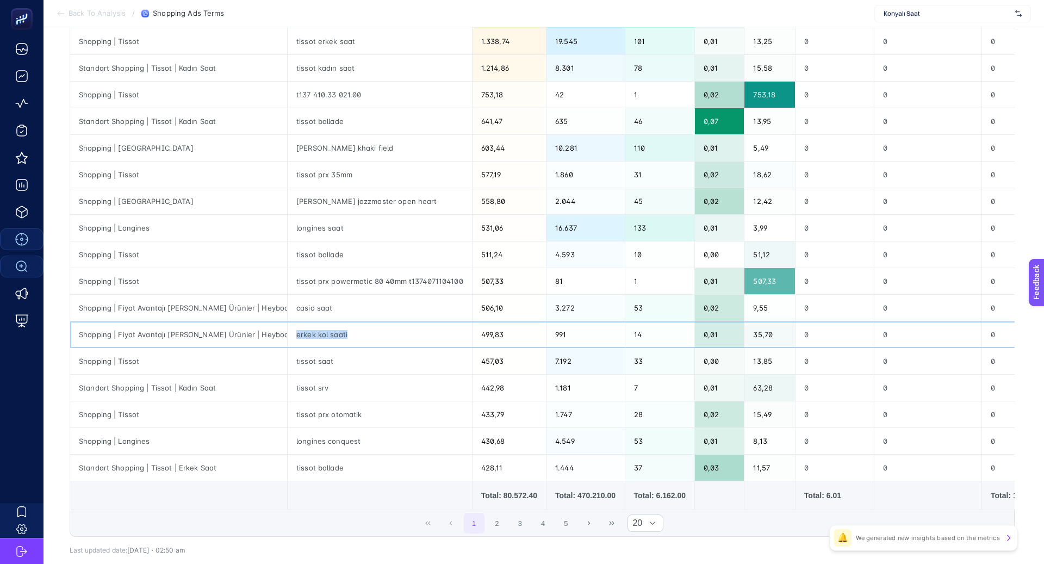
click at [293, 331] on div "erkek kol saati" at bounding box center [380, 334] width 184 height 26
copy tr "erkek kol saati"
click at [213, 331] on div "Shopping | Fiyat Avantajı [PERSON_NAME] Ürünler | Heybooster" at bounding box center [178, 334] width 217 height 26
click at [213, 330] on div "Shopping | Fiyat Avantajı [PERSON_NAME] Ürünler | Heybooster" at bounding box center [178, 334] width 217 height 26
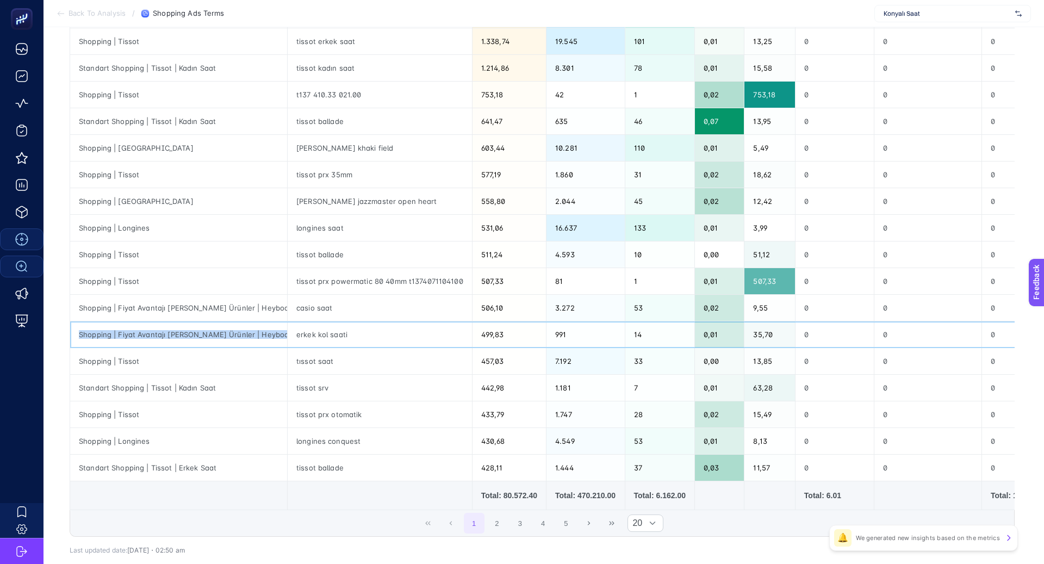
copy tr "Shopping | Fiyat Avantajı [PERSON_NAME] Ürünler | Heybooster"
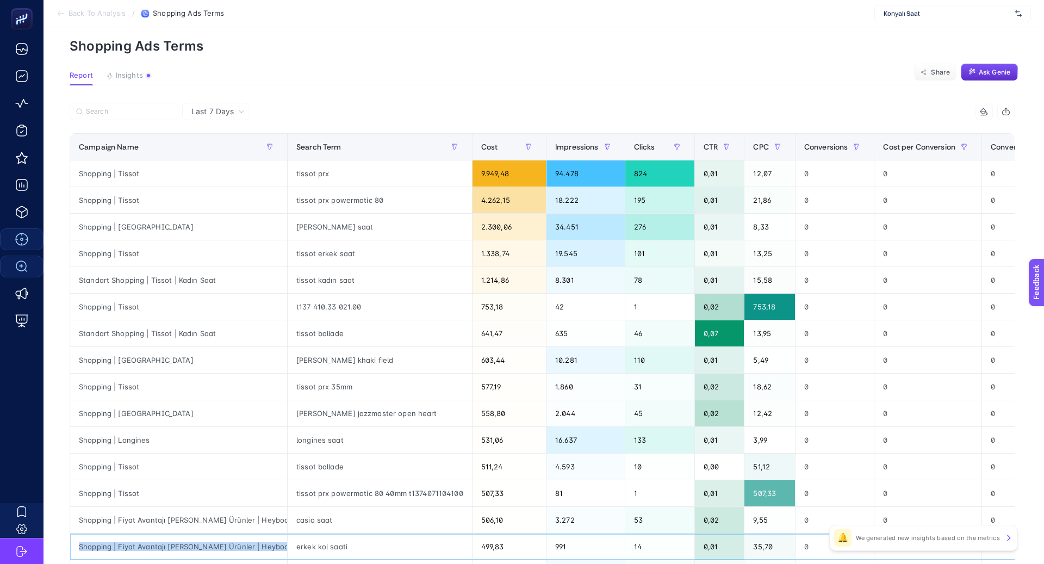
scroll to position [0, 0]
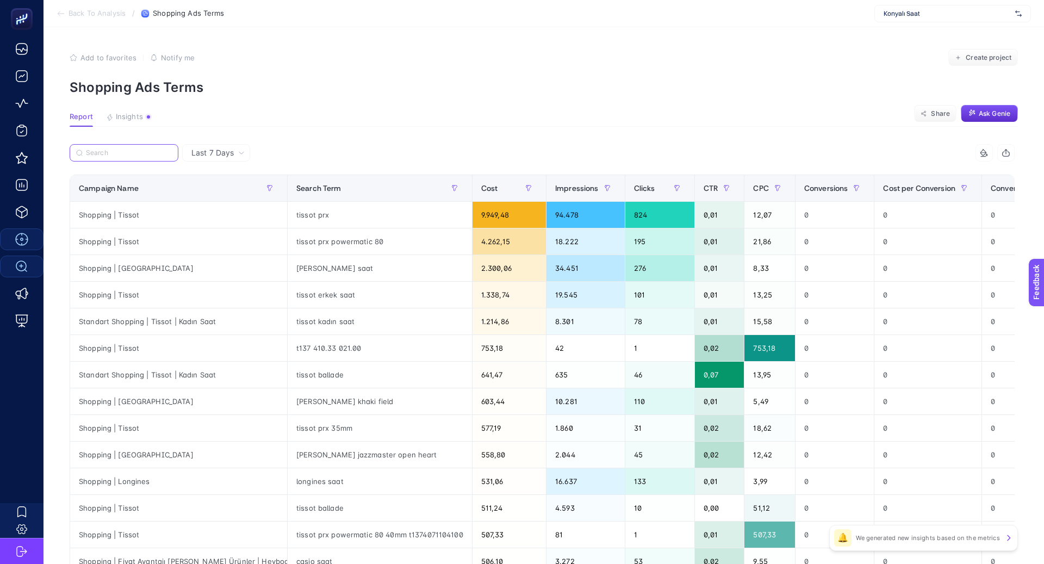
click at [118, 153] on input "Search" at bounding box center [129, 153] width 86 height 8
paste input "Shopping | Fiyat Avantajı [PERSON_NAME] Ürünler | Heybooster"
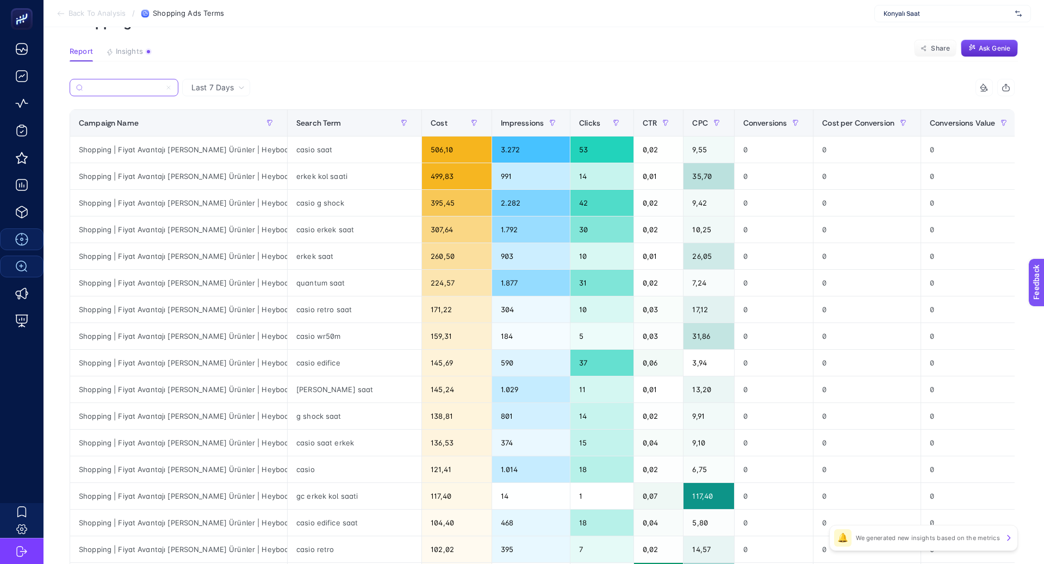
scroll to position [59, 0]
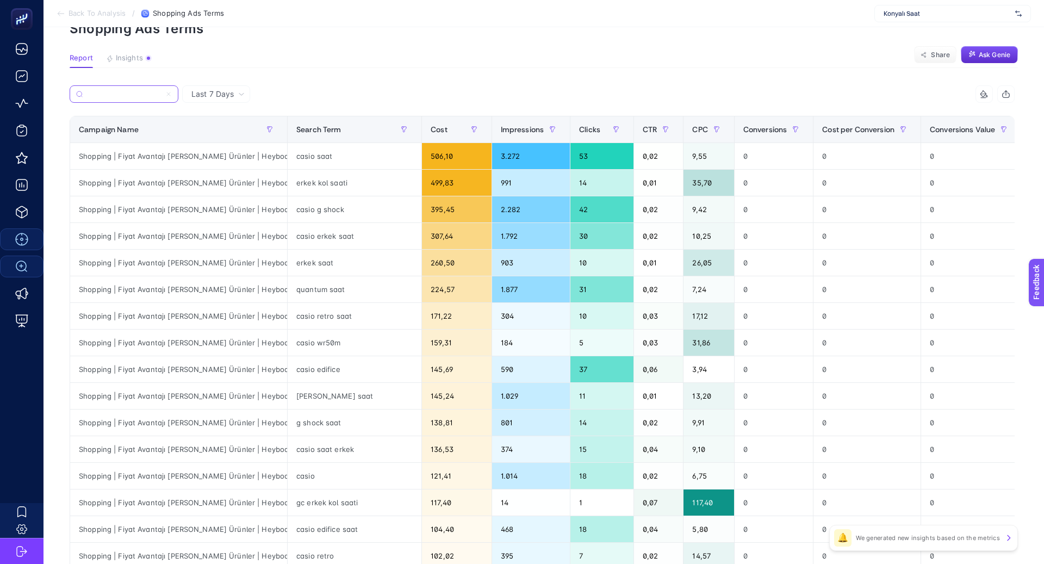
type input "Shopping | Fiyat Avantajı [PERSON_NAME] Ürünler | Heybooster"
click at [174, 97] on label "Shopping | Fiyat Avantajı [PERSON_NAME] Ürünler | Heybooster" at bounding box center [124, 93] width 109 height 17
click at [161, 97] on input "Shopping | Fiyat Avantajı [PERSON_NAME] Ürünler | Heybooster" at bounding box center [124, 94] width 74 height 8
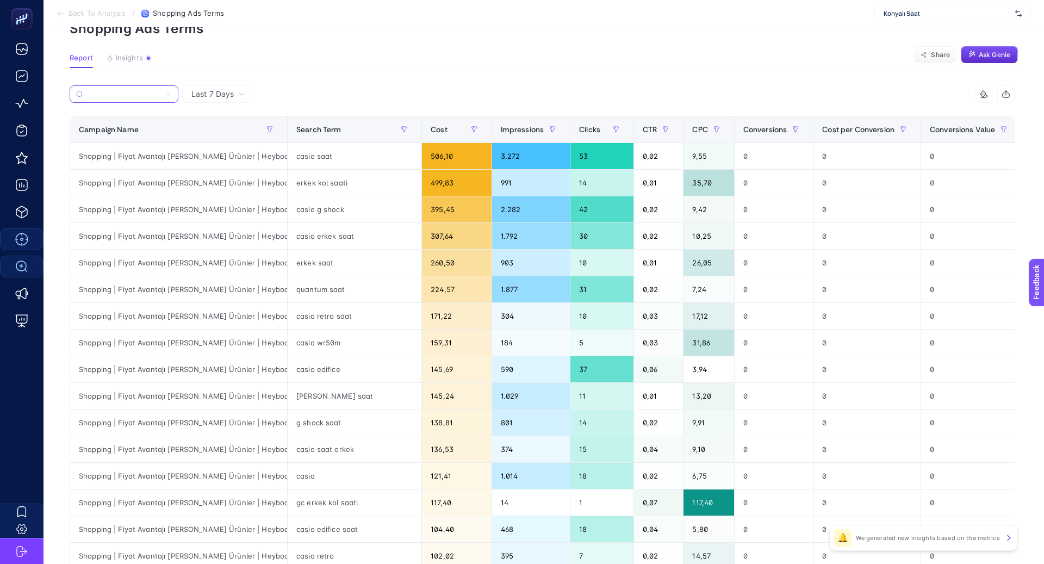
click at [170, 95] on icon at bounding box center [168, 93] width 3 height 3
click at [161, 95] on input "Shopping | Fiyat Avantajı [PERSON_NAME] Ürünler | Heybooster" at bounding box center [124, 94] width 74 height 8
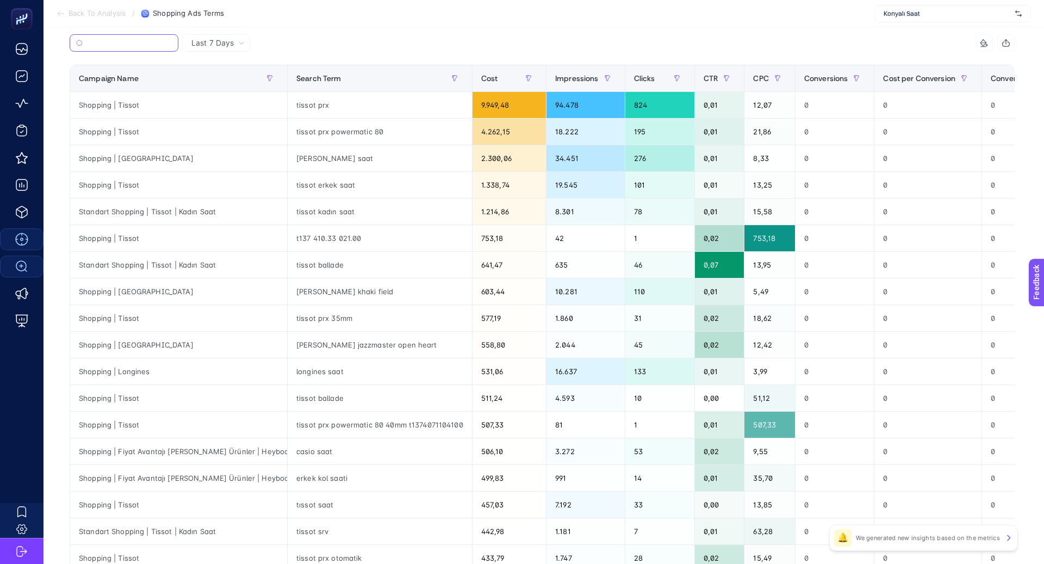
scroll to position [116, 0]
